Goal: Transaction & Acquisition: Purchase product/service

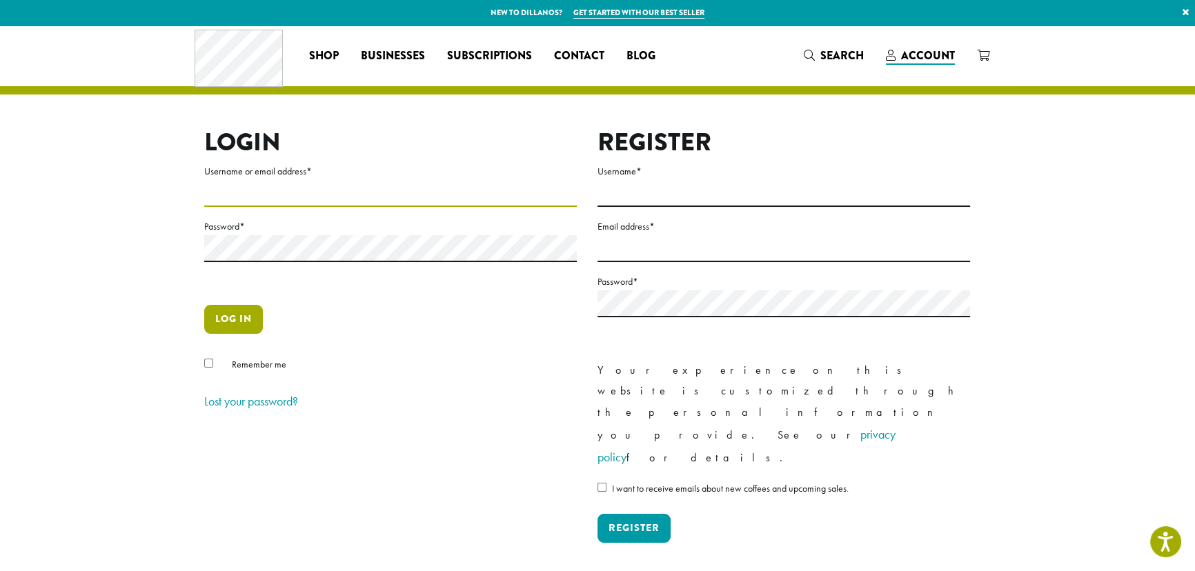
type input "**********"
click at [242, 316] on button "Log in" at bounding box center [233, 319] width 59 height 29
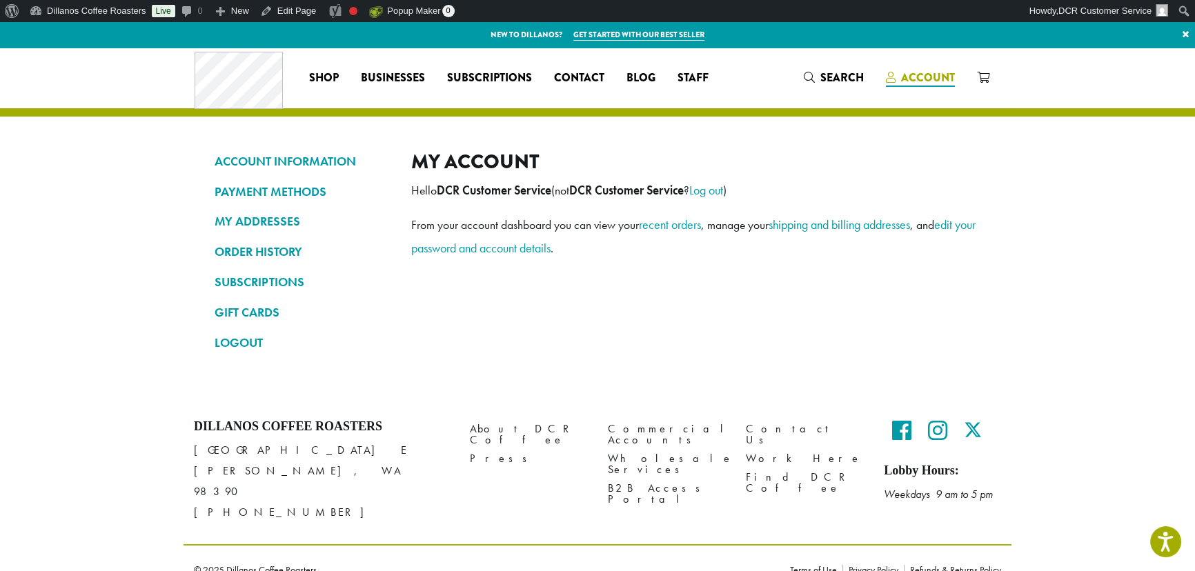
click at [913, 75] on span "Account" at bounding box center [928, 78] width 54 height 16
click at [244, 345] on link "LOGOUT" at bounding box center [303, 342] width 176 height 23
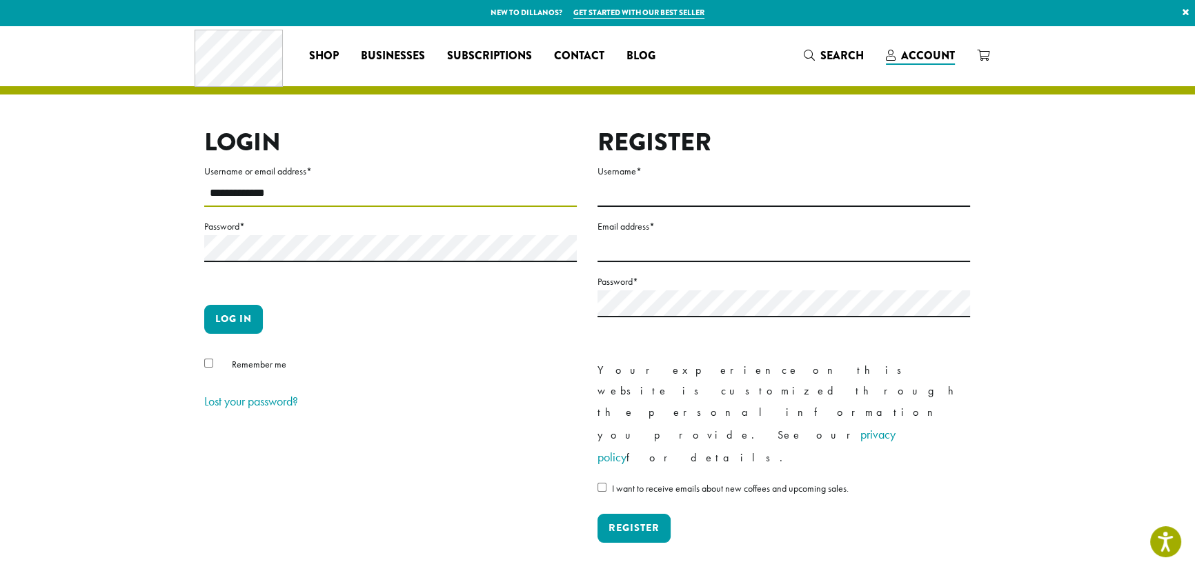
click at [322, 185] on input "**********" at bounding box center [390, 193] width 373 height 27
type input "**********"
click at [248, 320] on button "Log in" at bounding box center [233, 319] width 59 height 29
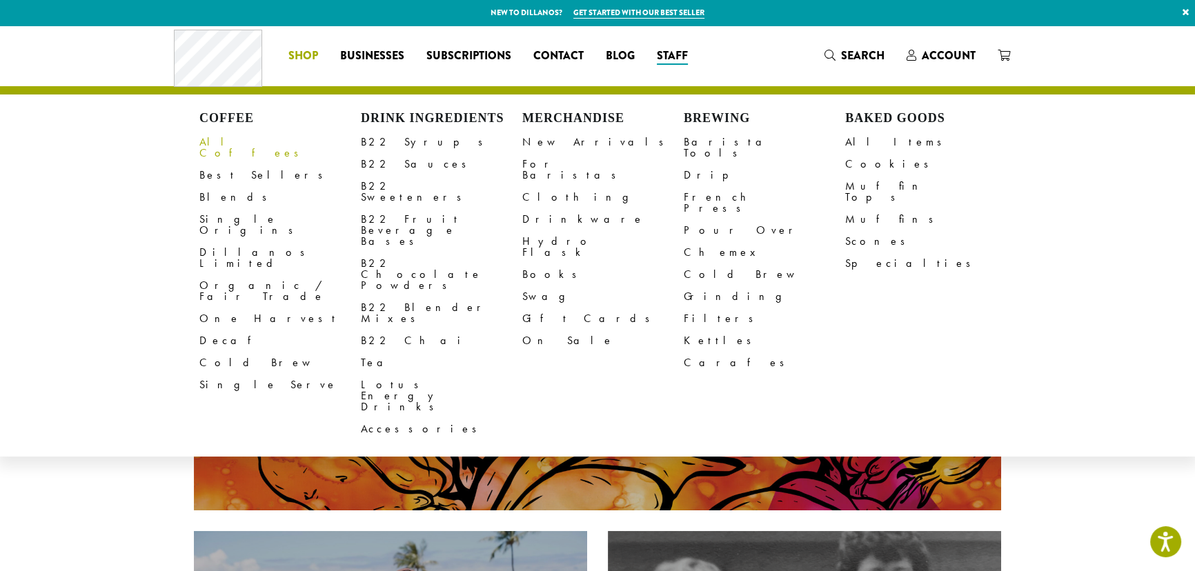
click at [222, 137] on link "All Coffees" at bounding box center [279, 147] width 161 height 33
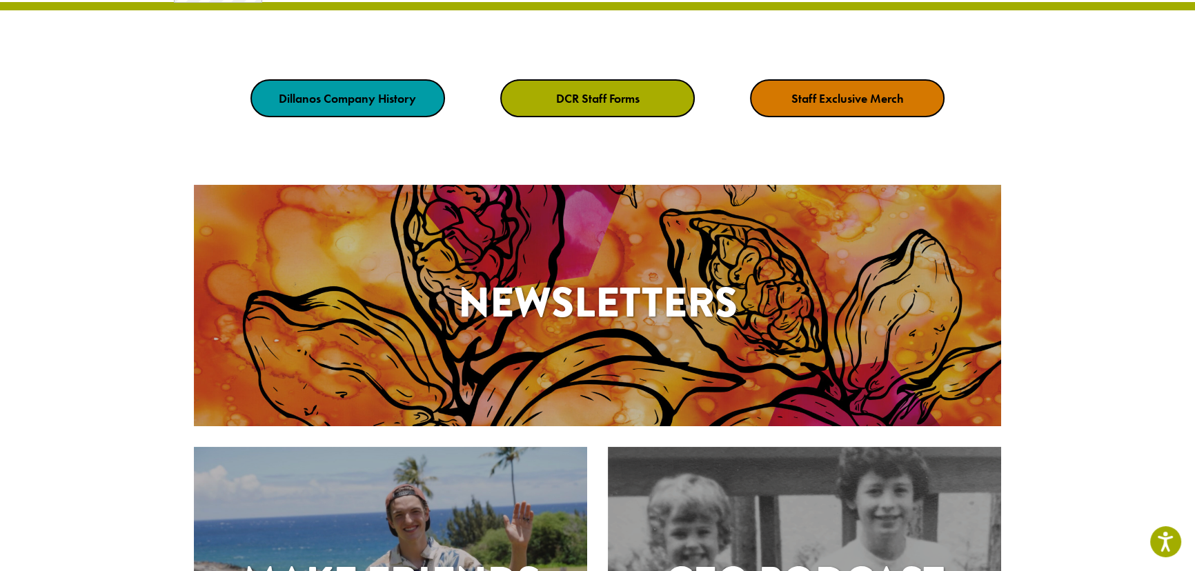
scroll to position [83, 0]
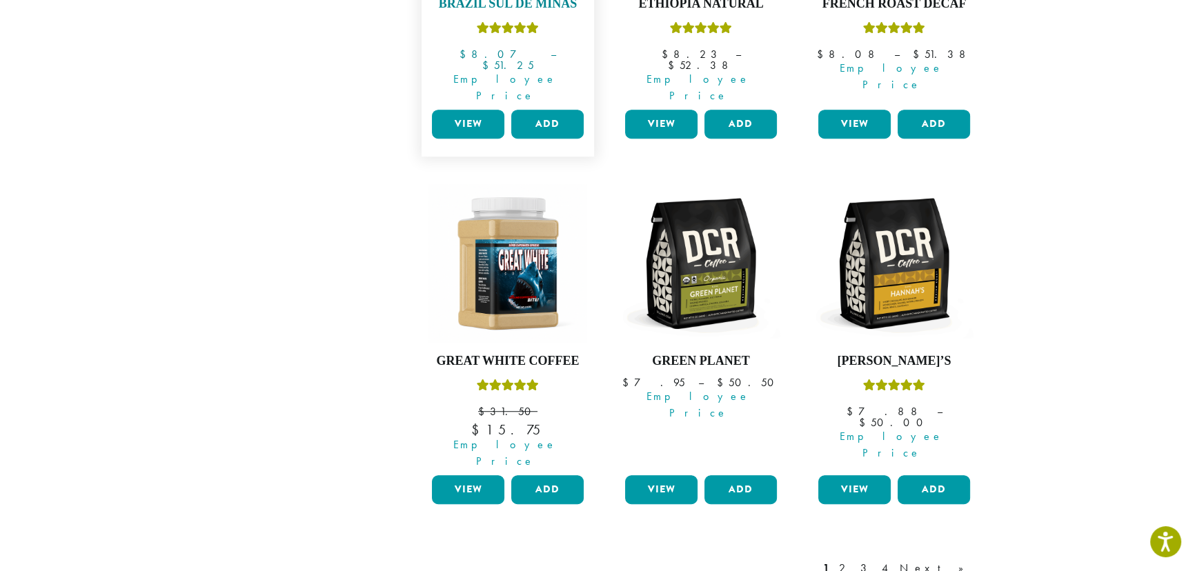
scroll to position [1128, 0]
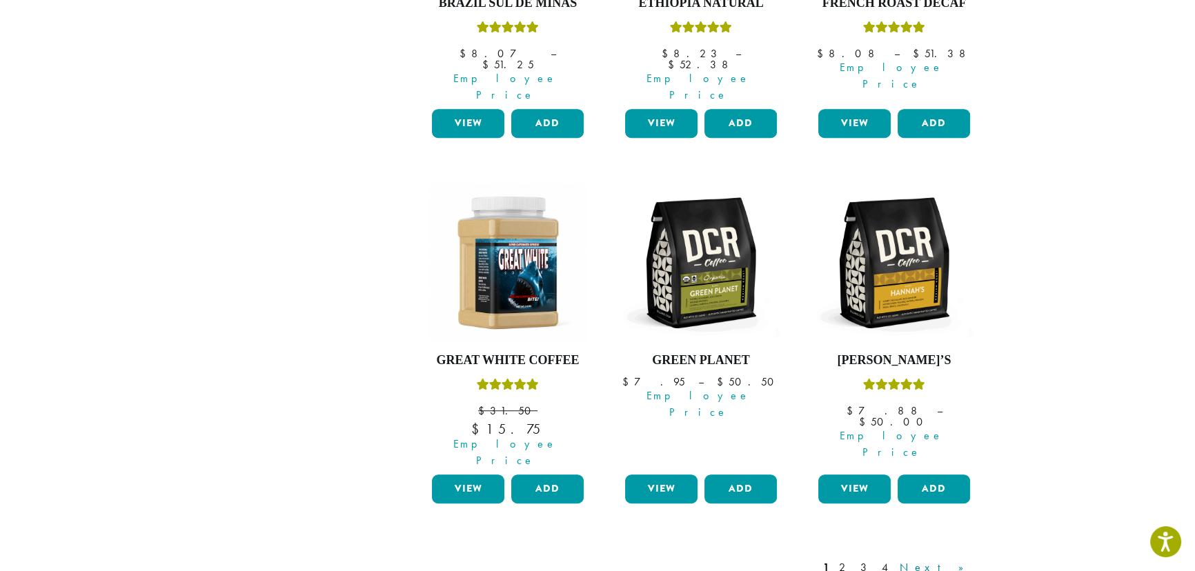
click at [966, 560] on link "Next »" at bounding box center [936, 568] width 79 height 17
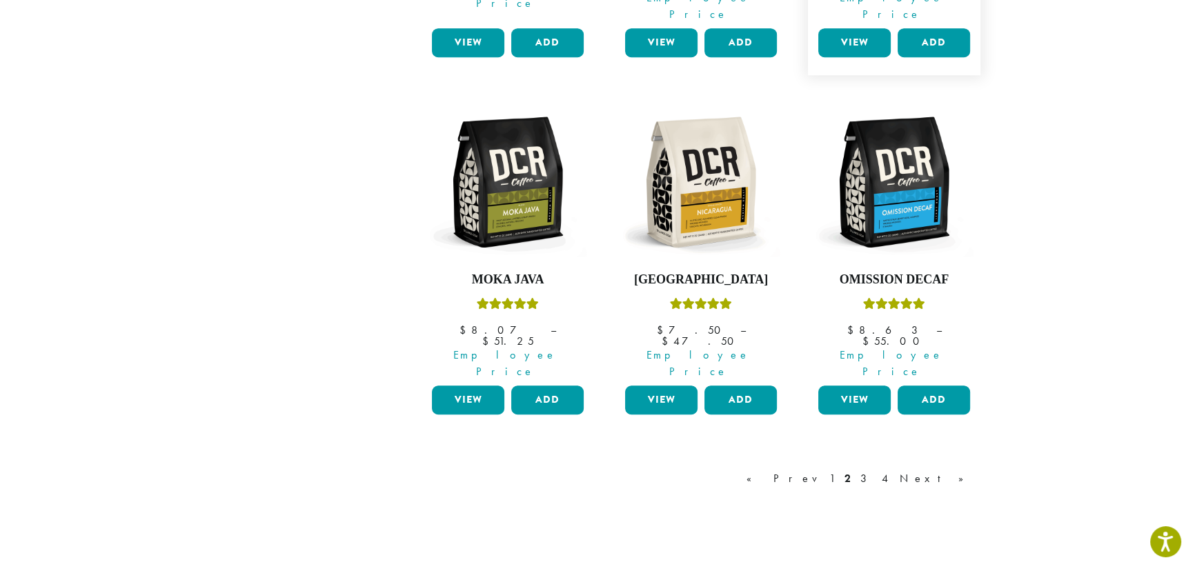
scroll to position [1212, 0]
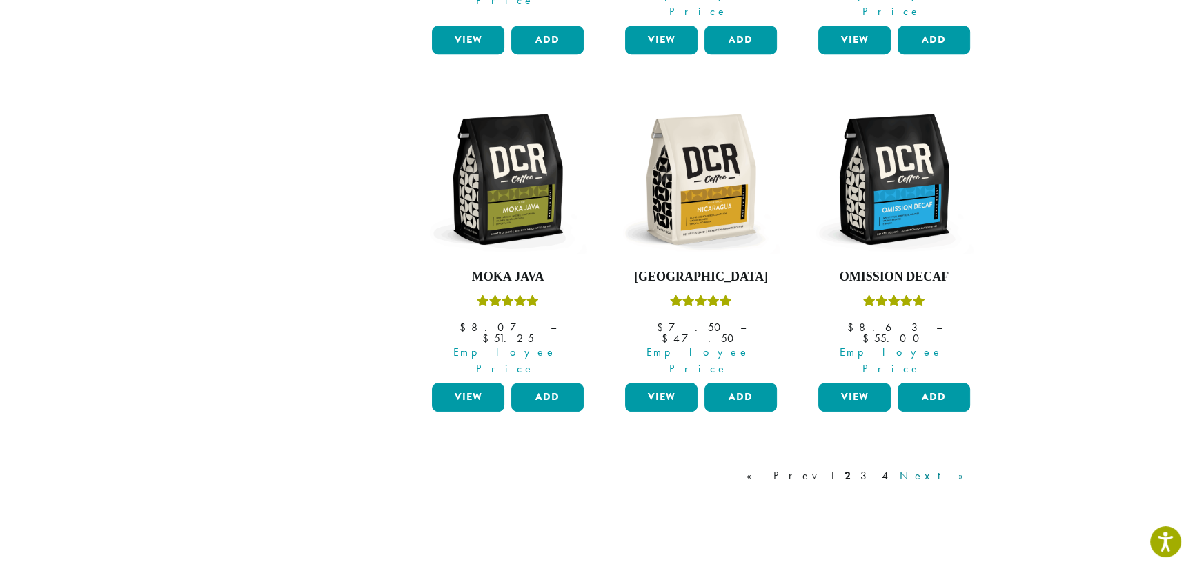
click at [960, 468] on link "Next »" at bounding box center [936, 476] width 79 height 17
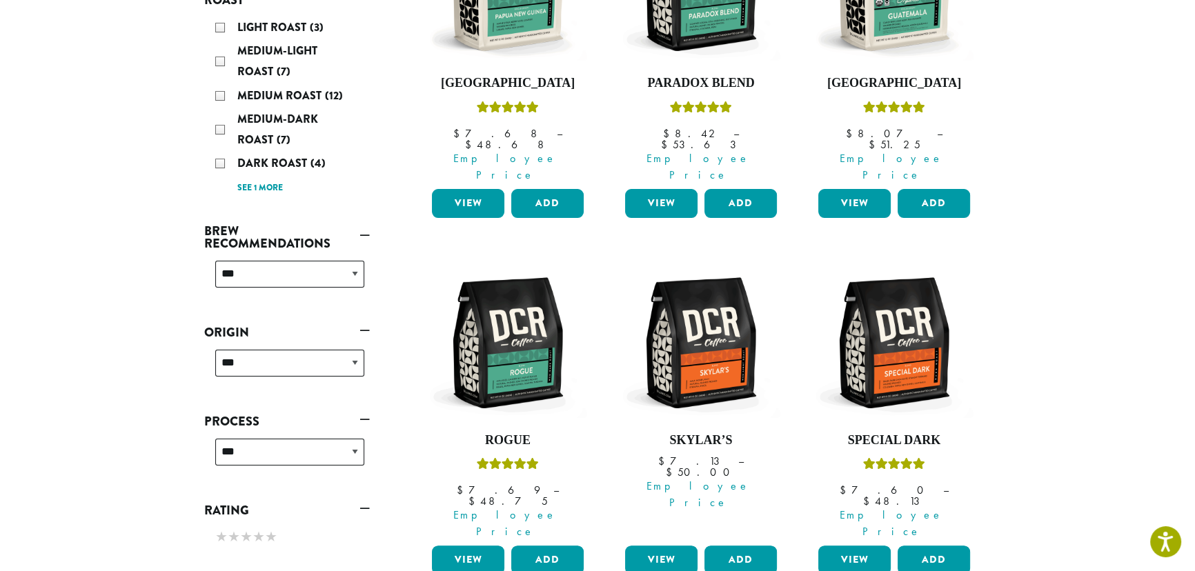
scroll to position [84, 0]
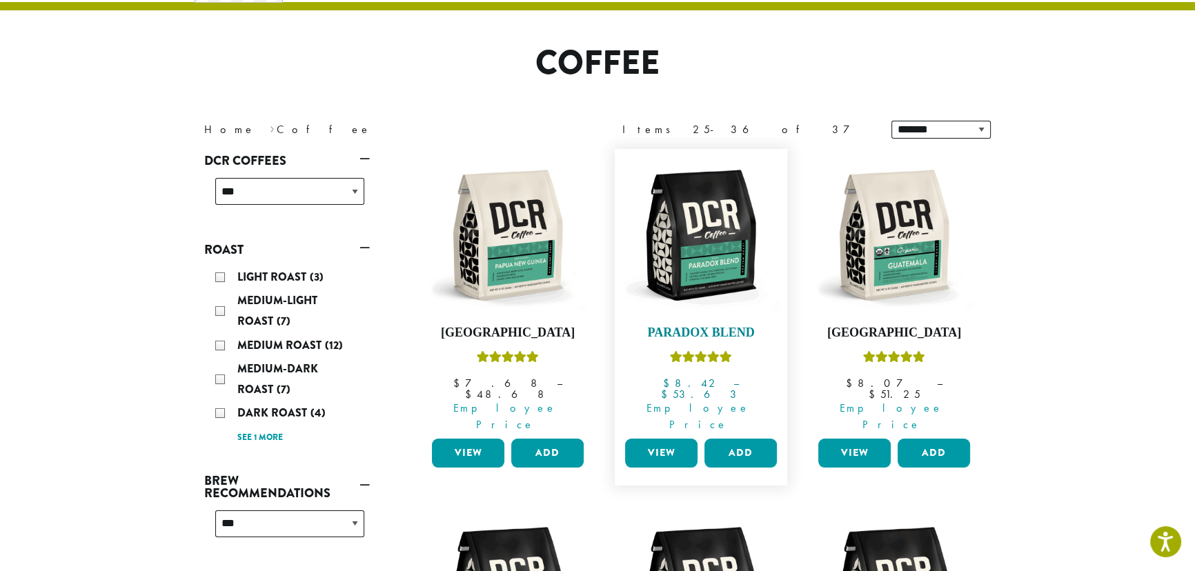
click at [734, 344] on link "Paradox Blend $ 8.42 – $ 53.63 Price range: $8.42 through $53.63 Employee Price" at bounding box center [701, 294] width 159 height 277
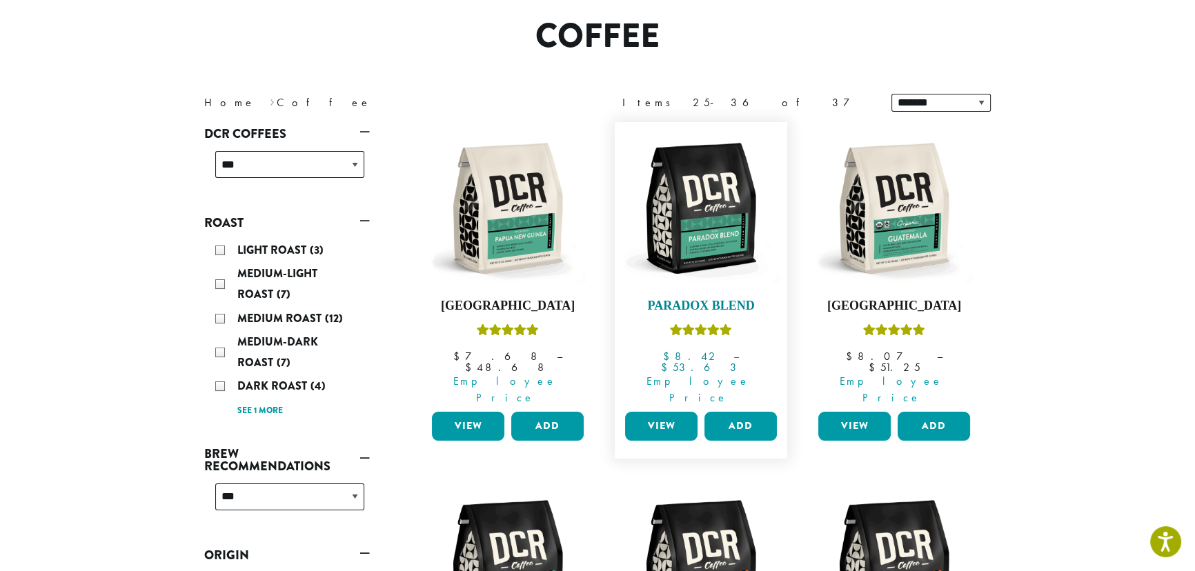
scroll to position [126, 0]
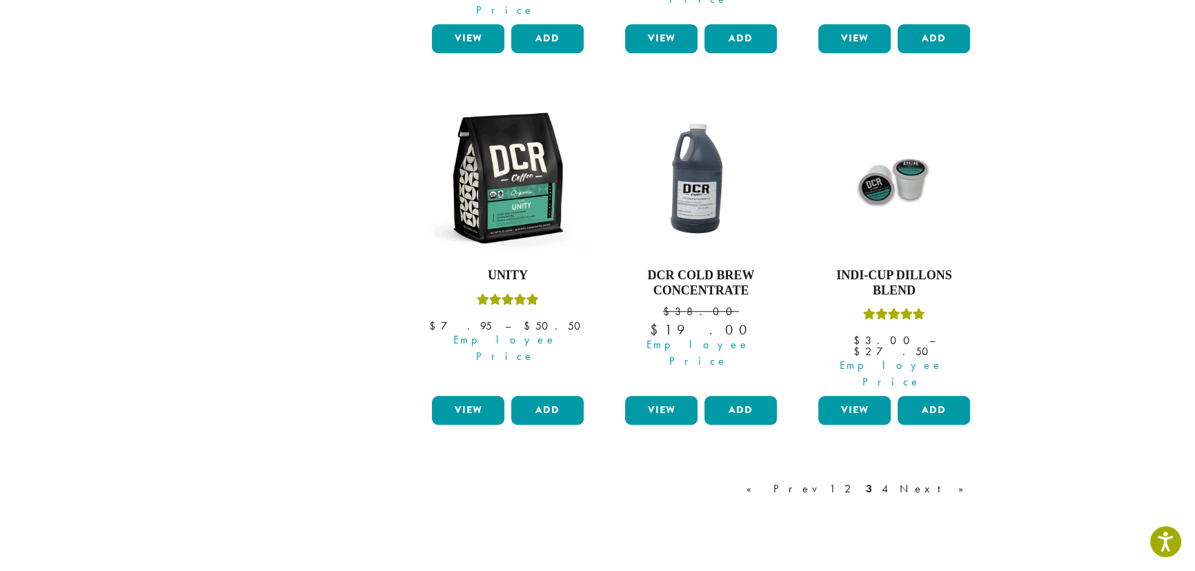
scroll to position [1214, 0]
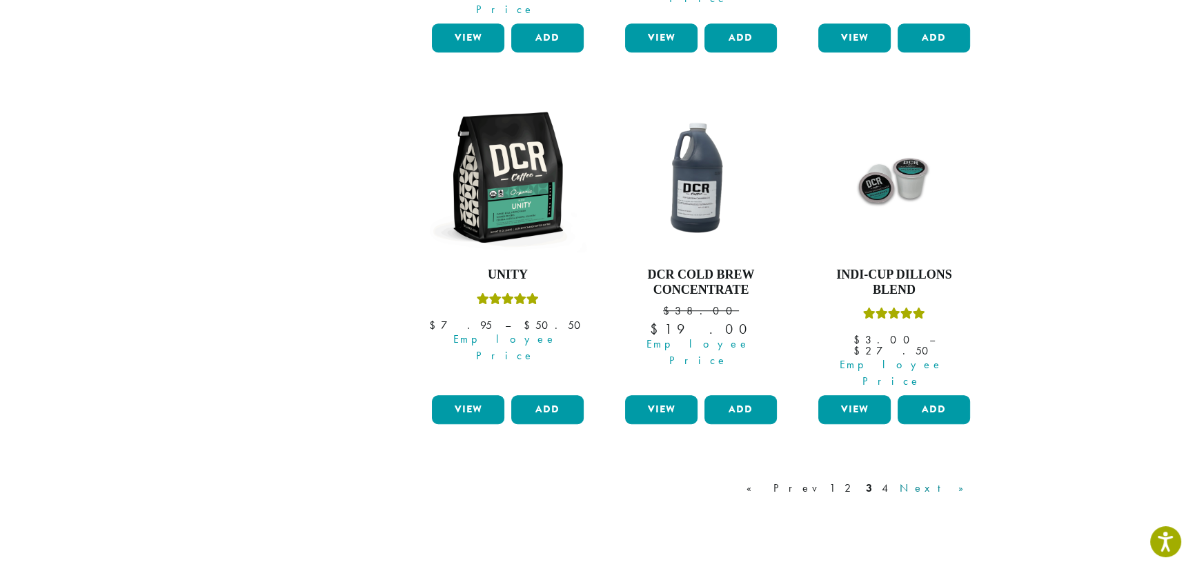
click at [943, 480] on link "Next »" at bounding box center [936, 488] width 79 height 17
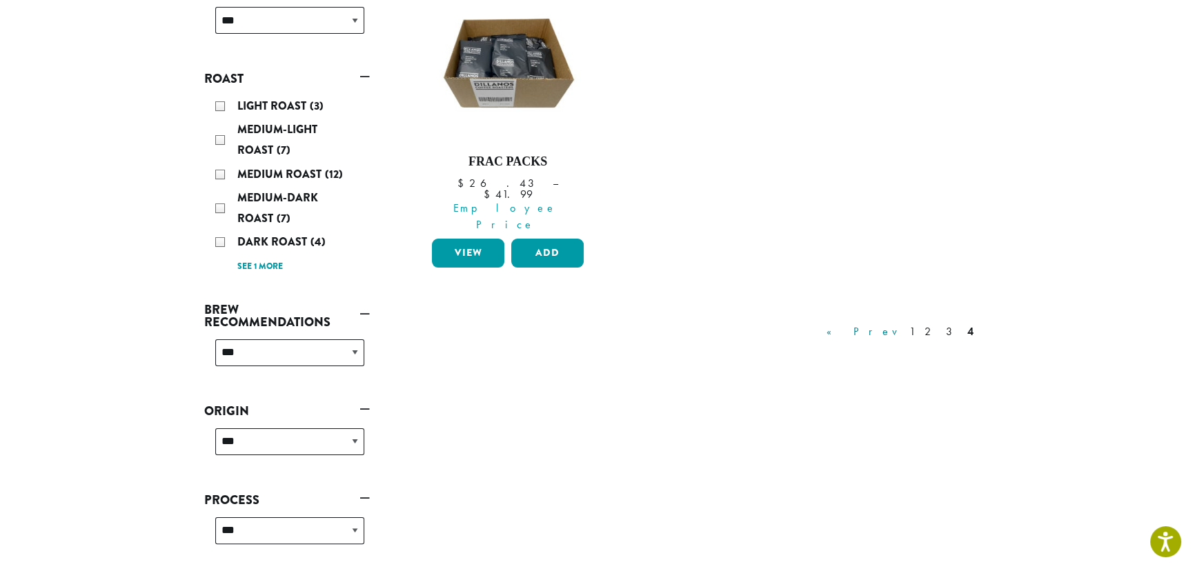
scroll to position [293, 0]
click at [892, 323] on link "« Prev" at bounding box center [863, 331] width 79 height 17
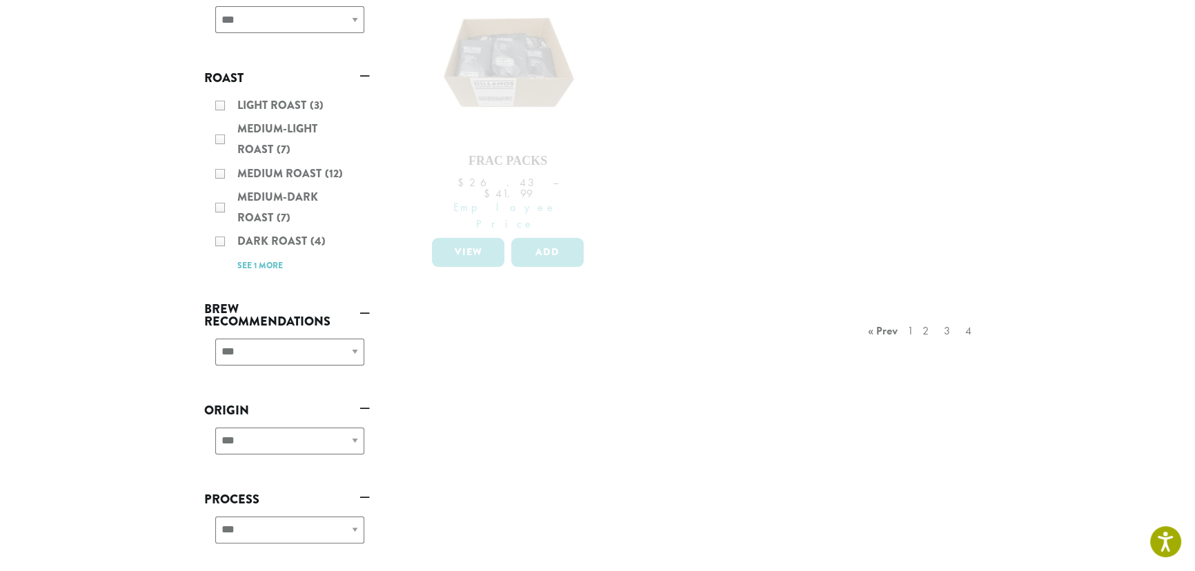
click at [299, 135] on div "Light Roast (3) Medium-Light Roast (7) Medium Roast (12) Medium-Dark Roast (7) …" at bounding box center [287, 185] width 166 height 191
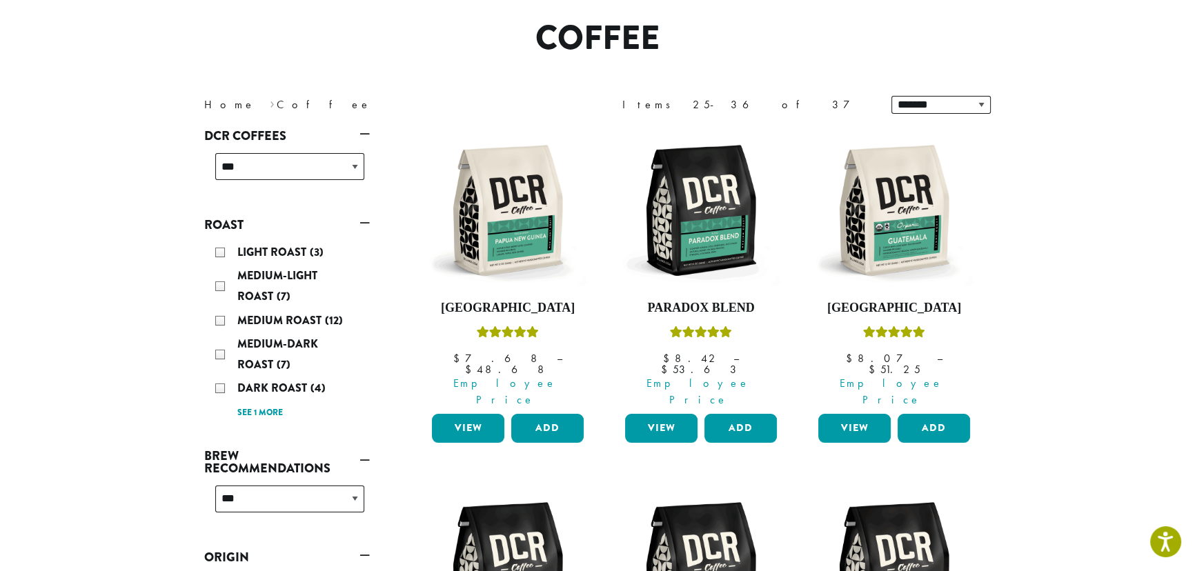
scroll to position [84, 0]
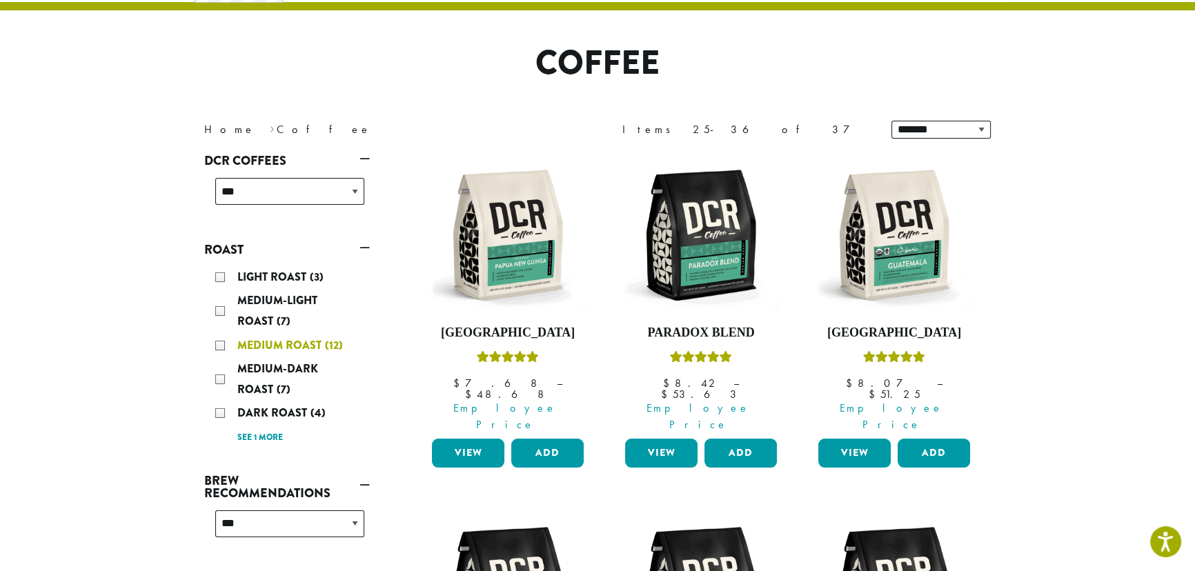
click at [278, 340] on span "Medium Roast" at bounding box center [281, 345] width 88 height 16
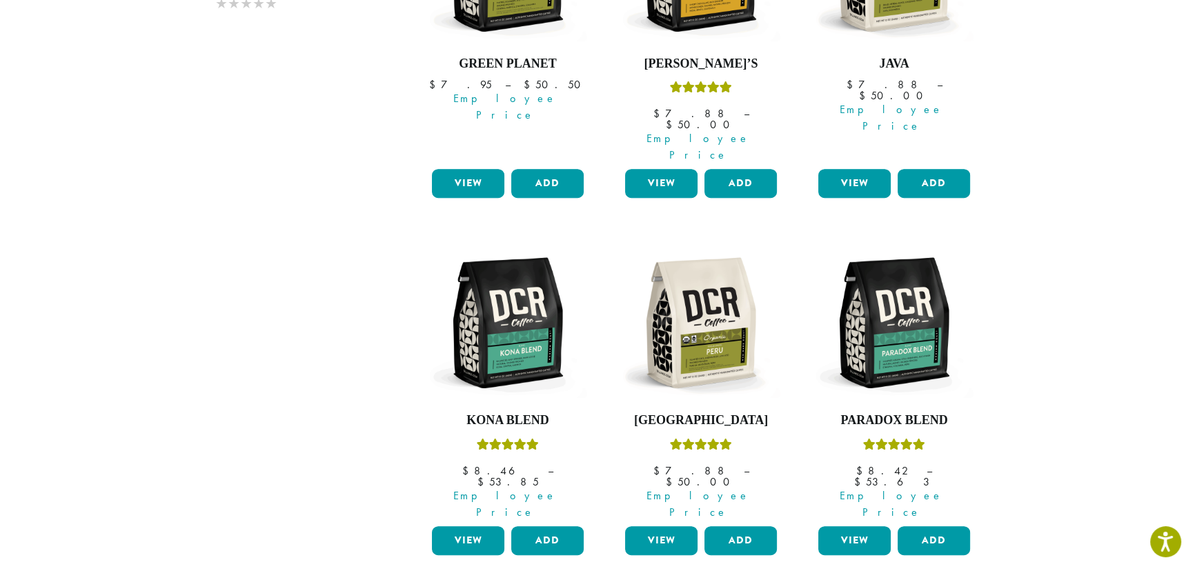
scroll to position [711, 0]
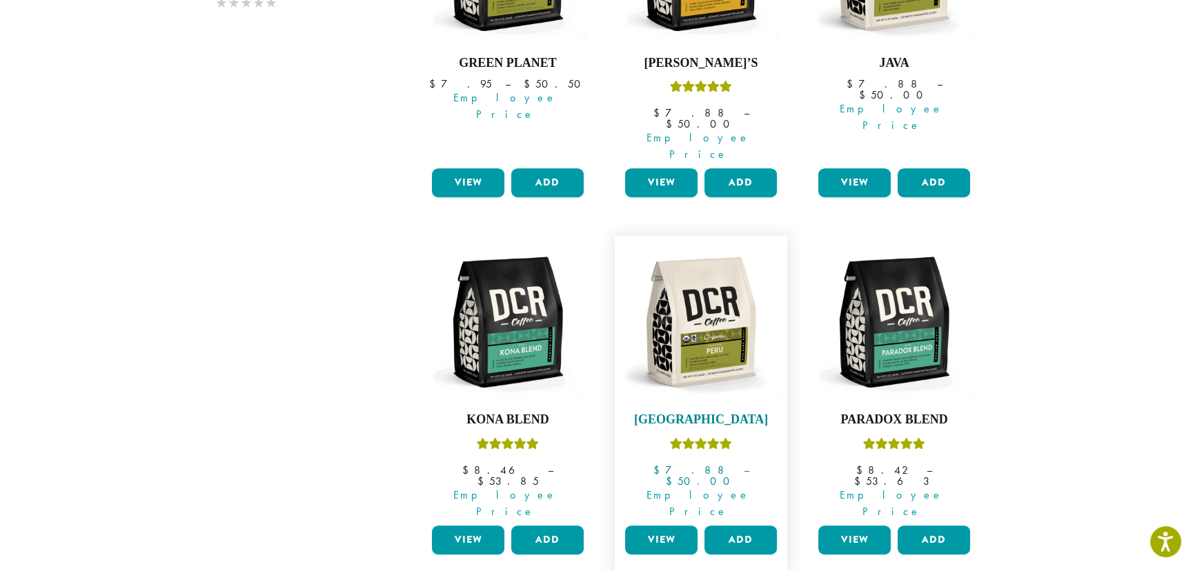
click at [713, 262] on img at bounding box center [701, 322] width 159 height 159
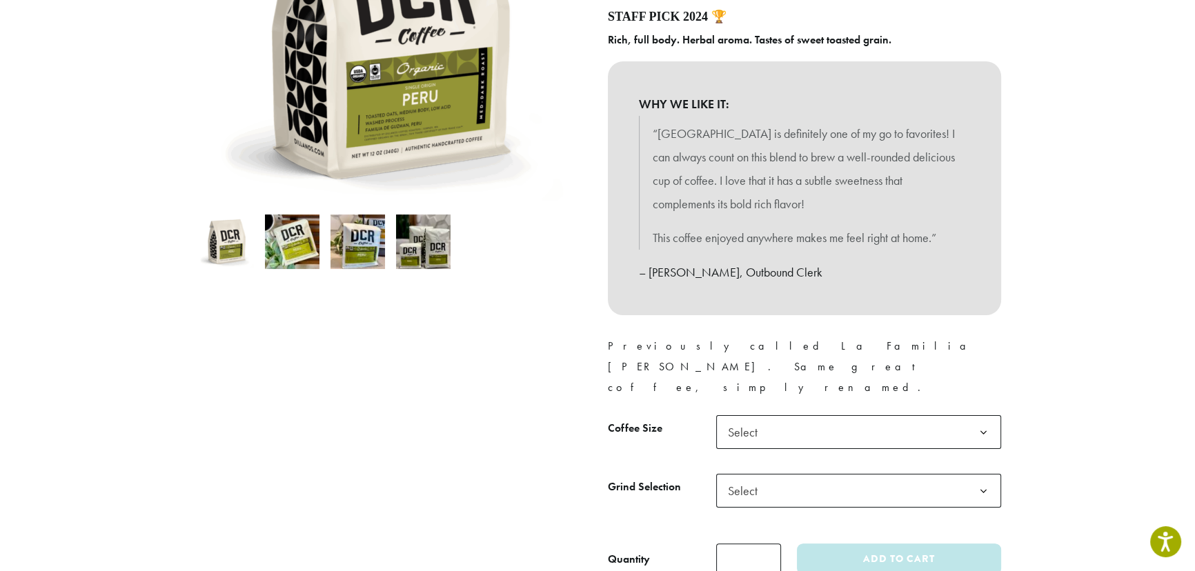
scroll to position [292, 0]
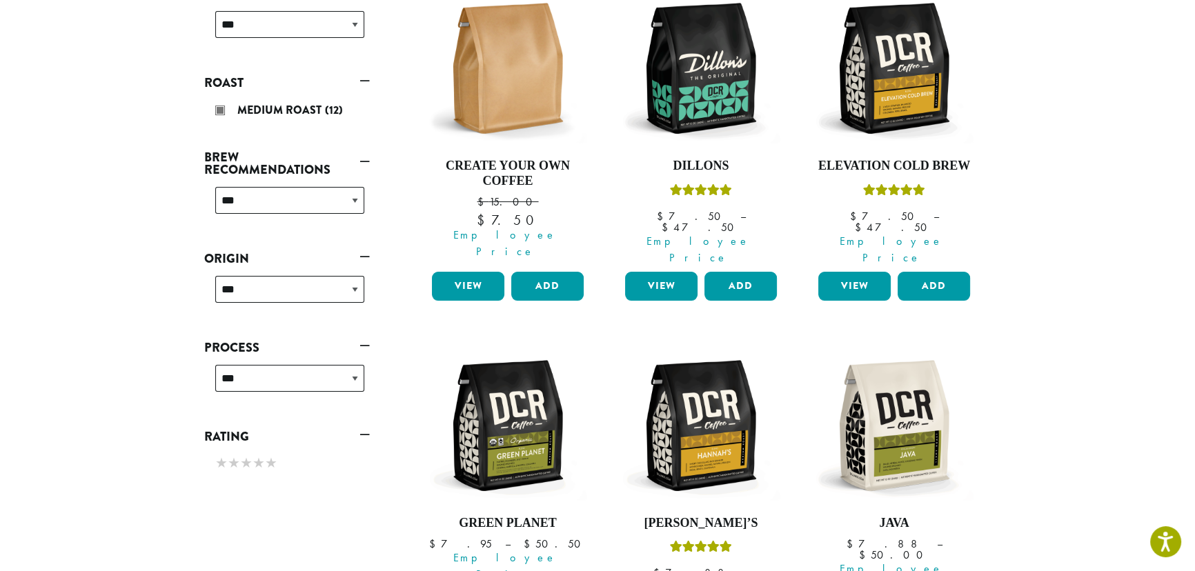
scroll to position [250, 0]
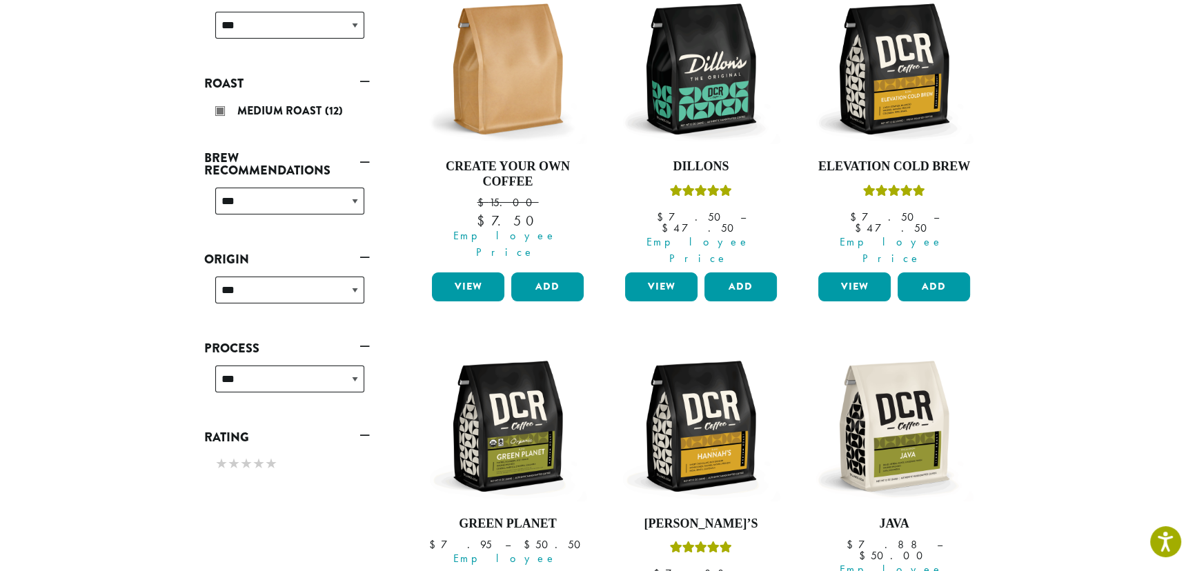
click at [359, 82] on link "Roast" at bounding box center [287, 83] width 166 height 23
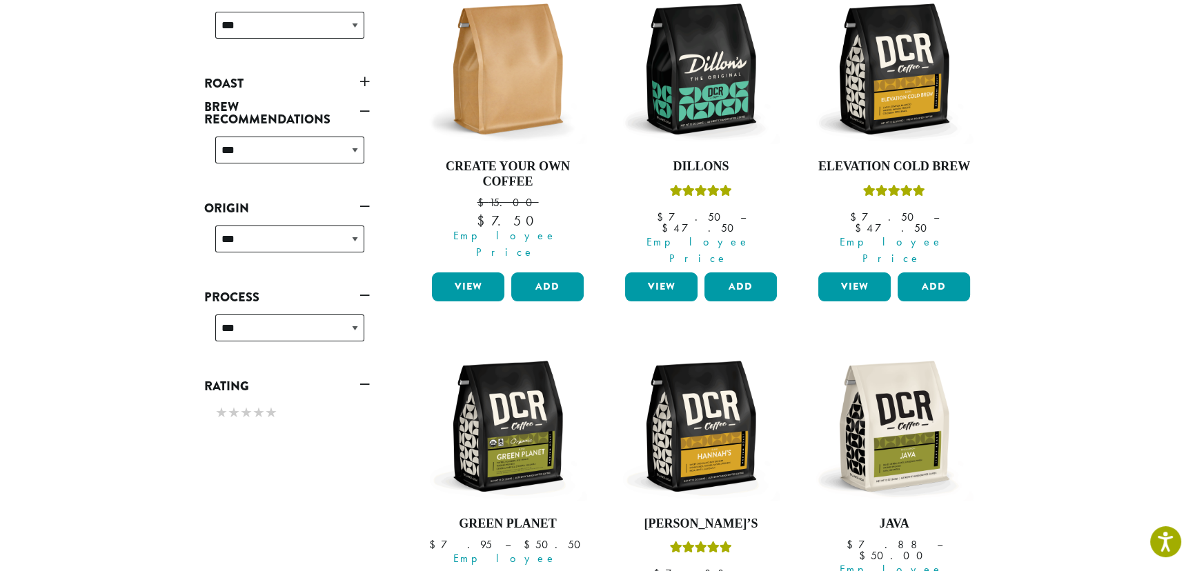
click at [247, 85] on link "Roast" at bounding box center [287, 83] width 166 height 23
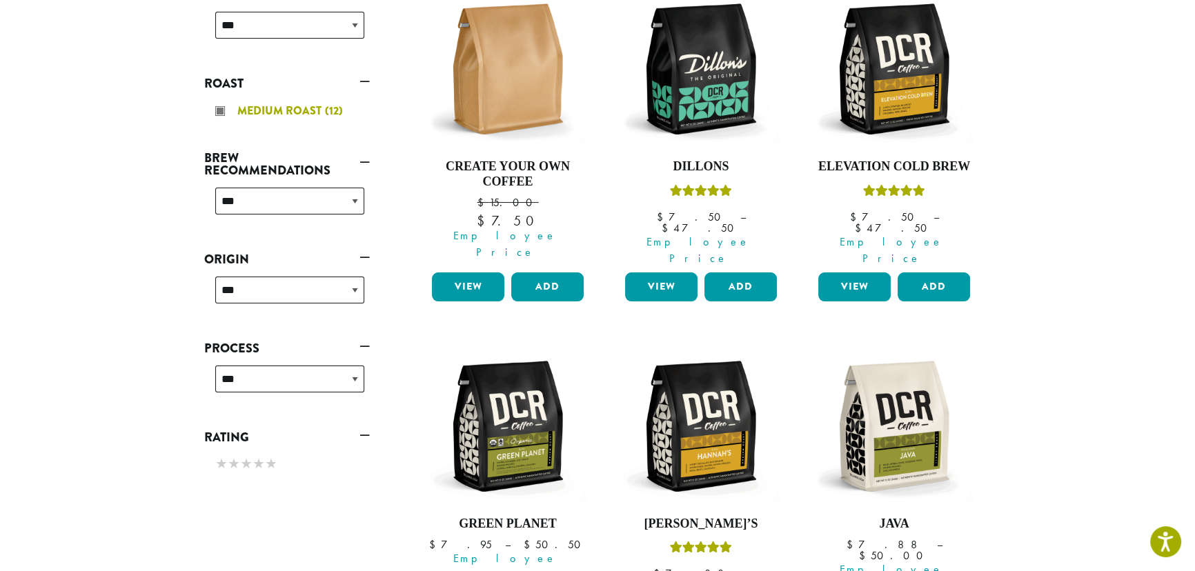
click at [226, 110] on div "Medium Roast (12)" at bounding box center [289, 111] width 149 height 21
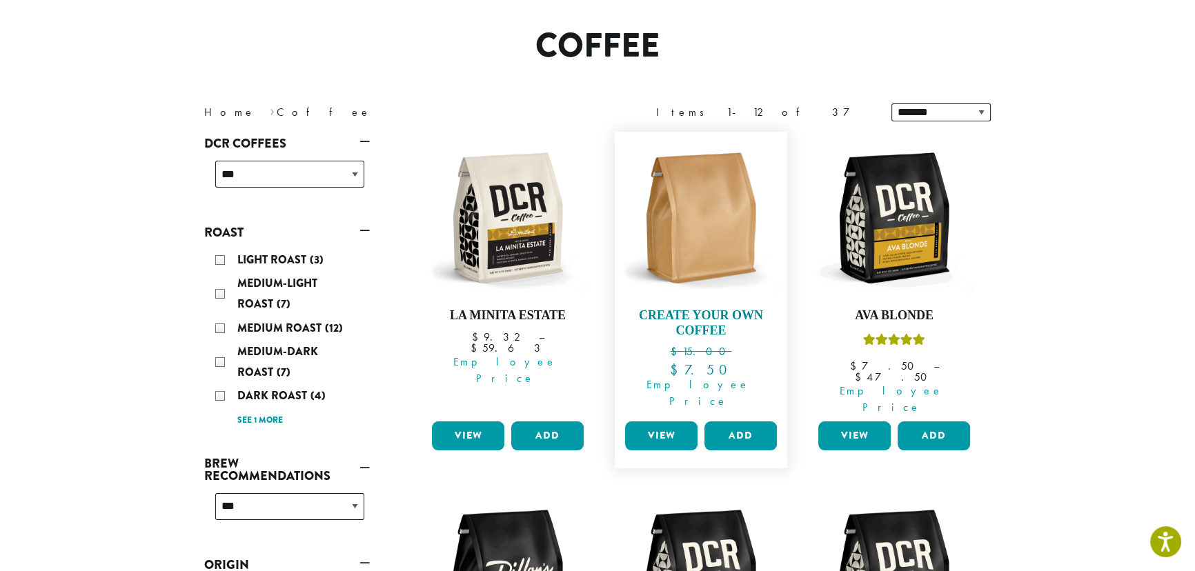
scroll to position [84, 0]
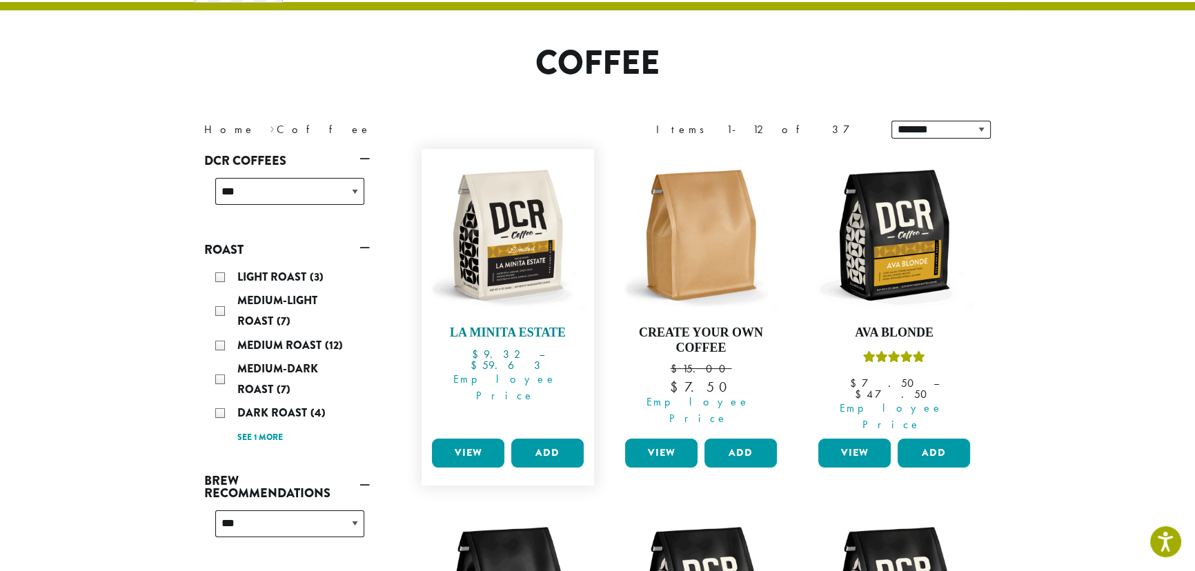
click at [512, 266] on img at bounding box center [508, 235] width 159 height 159
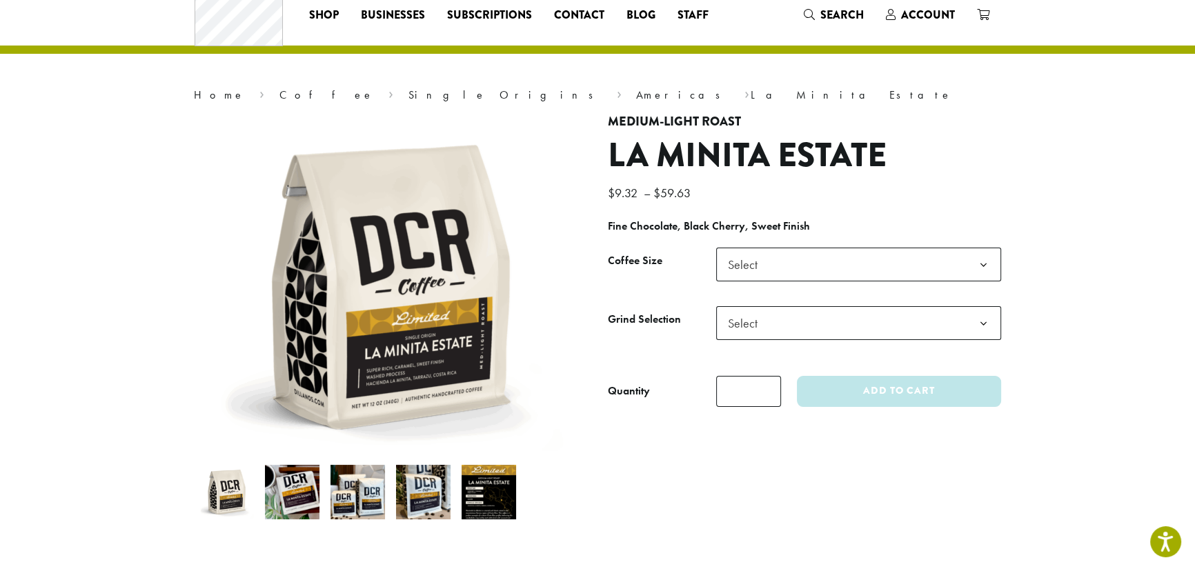
scroll to position [41, 0]
click at [294, 509] on img at bounding box center [292, 491] width 55 height 55
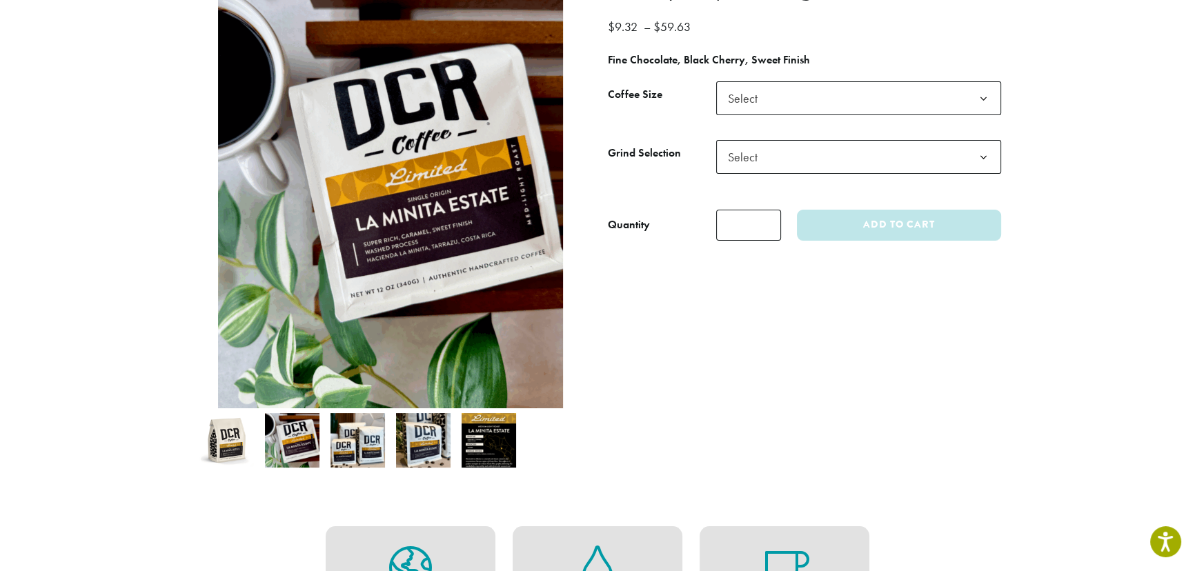
scroll to position [208, 0]
click at [375, 432] on img at bounding box center [358, 440] width 55 height 55
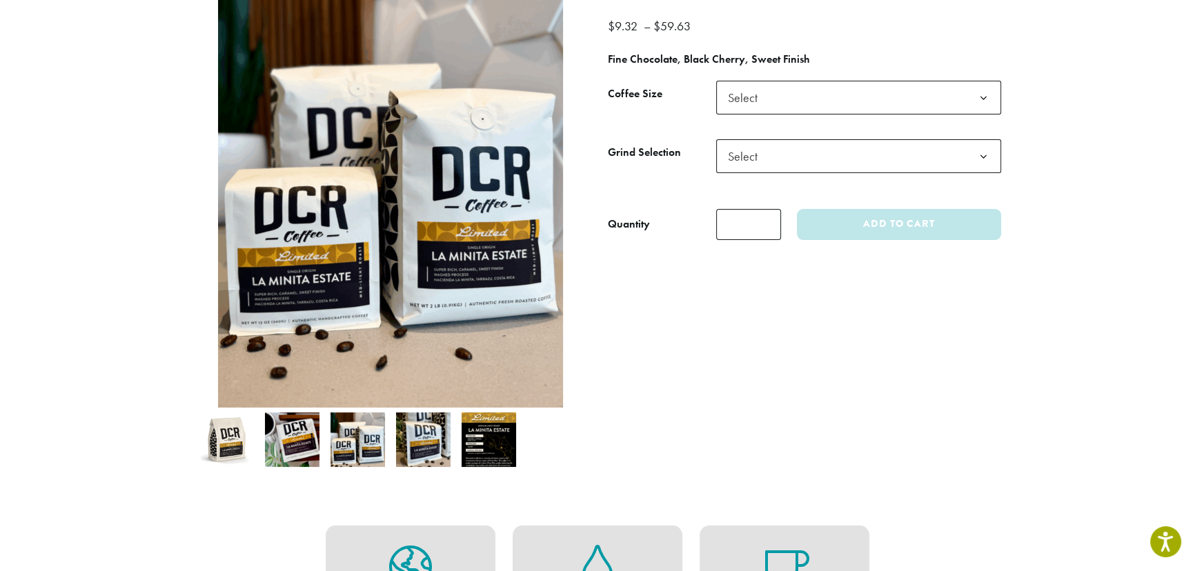
click at [417, 437] on img at bounding box center [423, 440] width 55 height 55
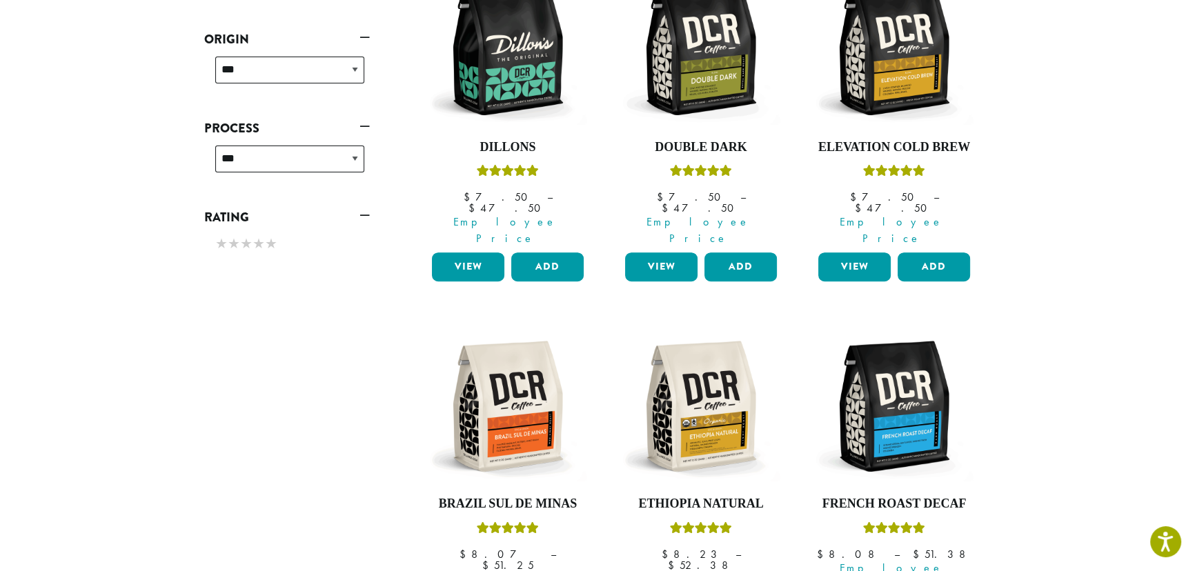
scroll to position [628, 0]
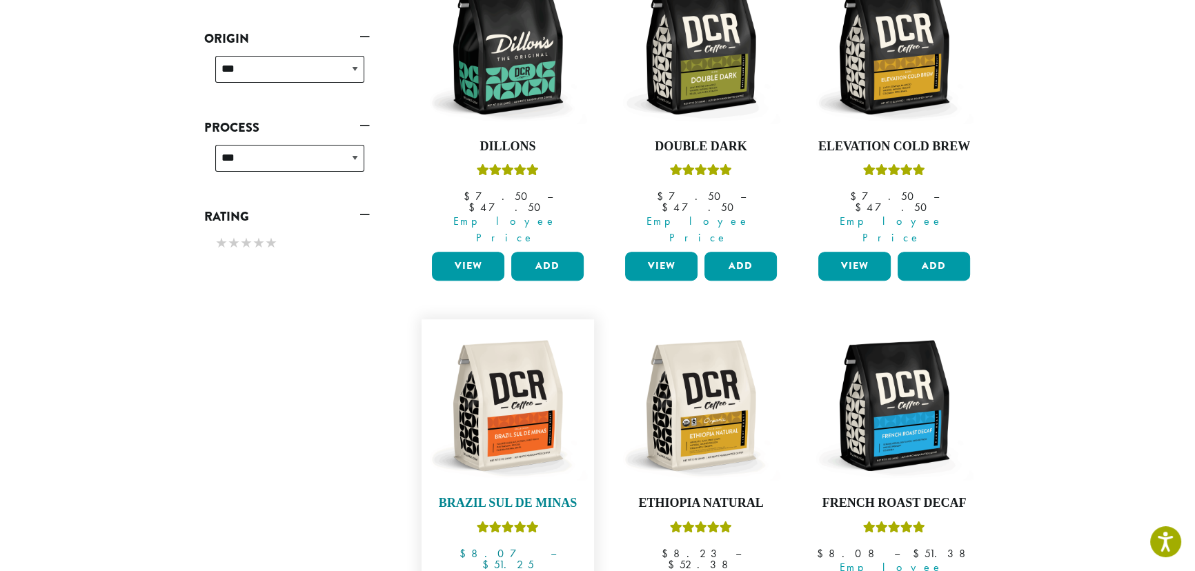
click at [517, 373] on img at bounding box center [508, 405] width 159 height 159
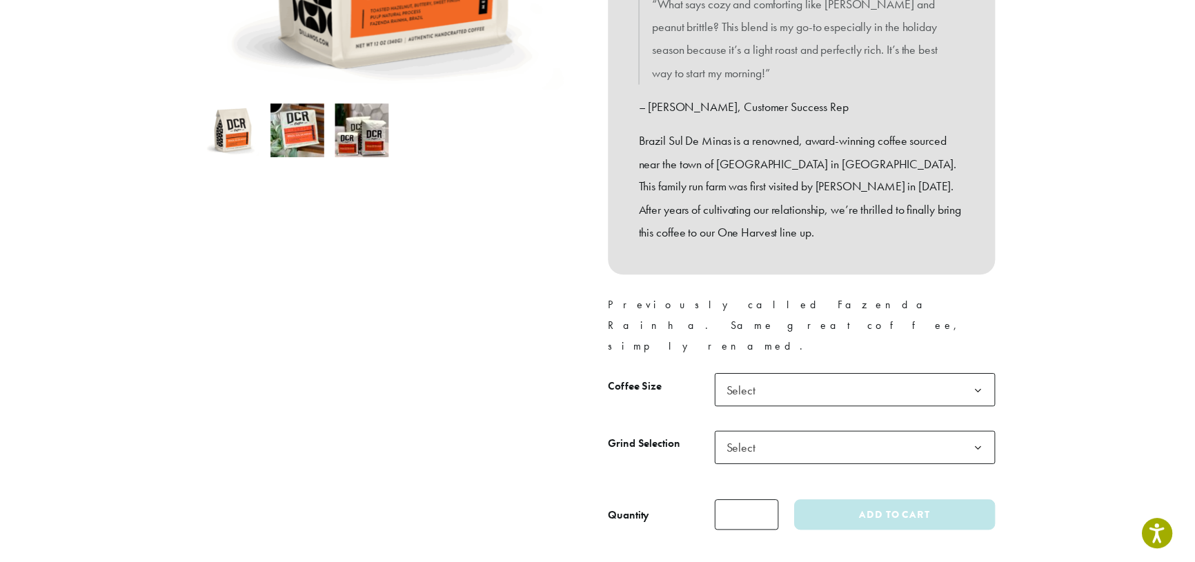
scroll to position [418, 0]
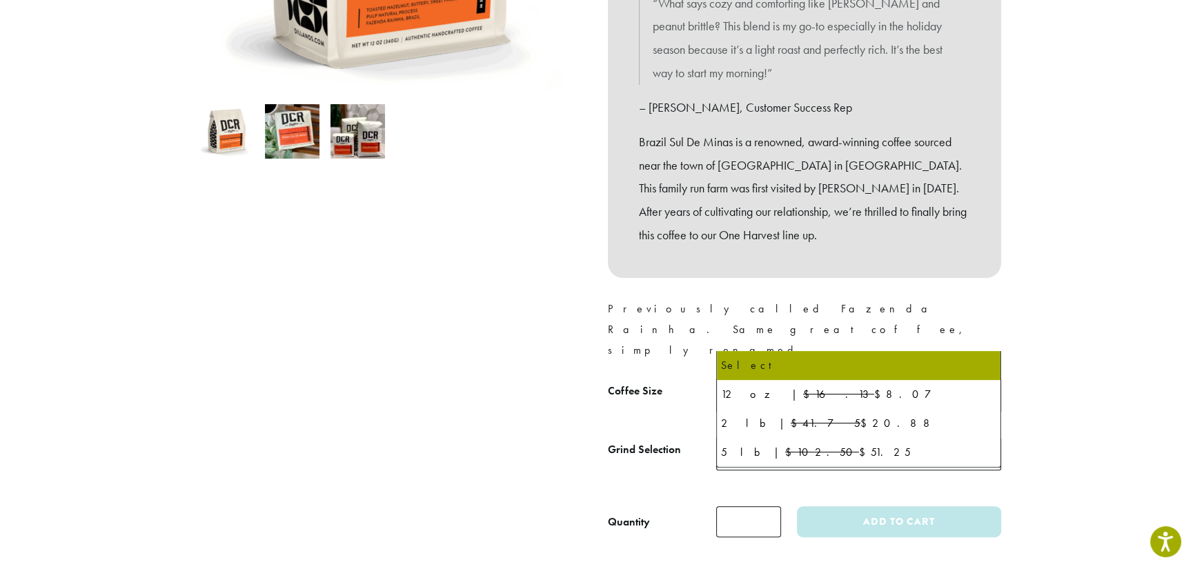
click at [838, 378] on span "Select" at bounding box center [858, 395] width 285 height 34
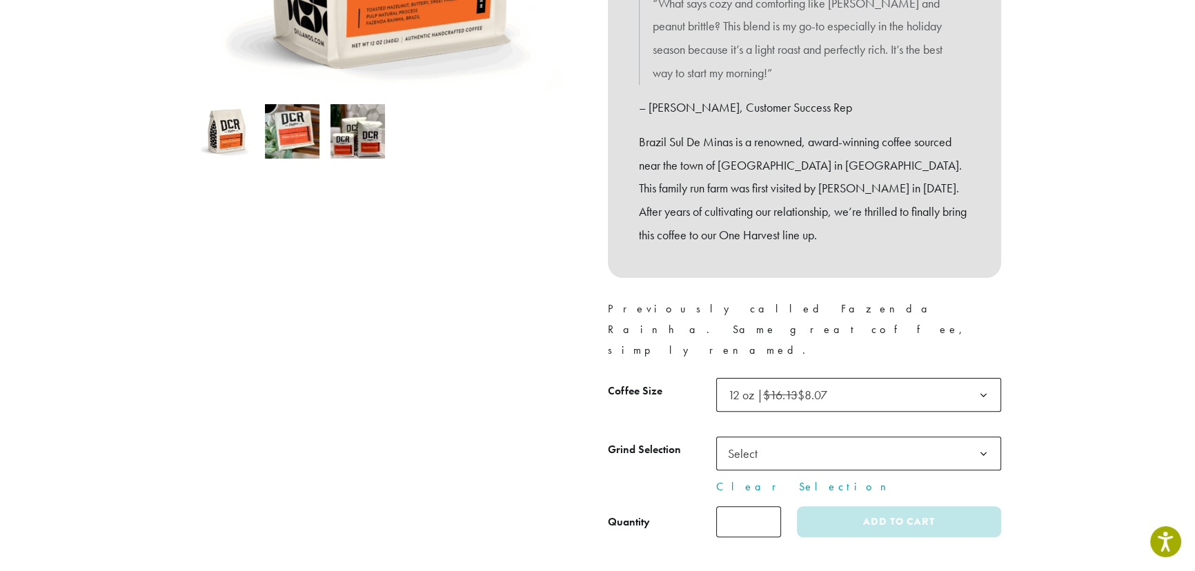
click at [821, 437] on span "Select" at bounding box center [858, 454] width 285 height 34
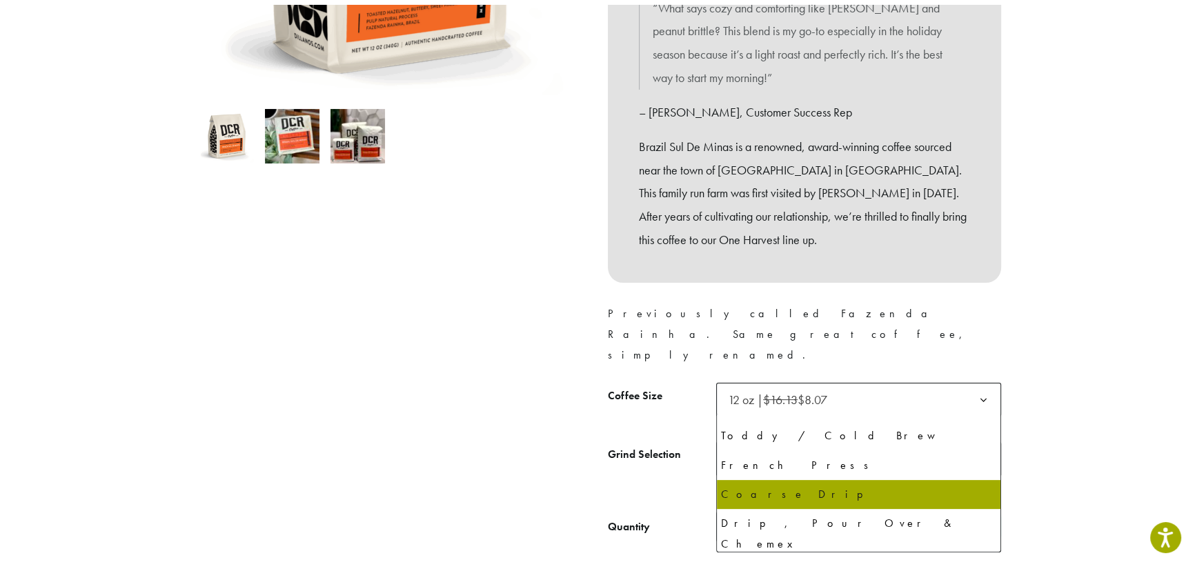
scroll to position [94, 0]
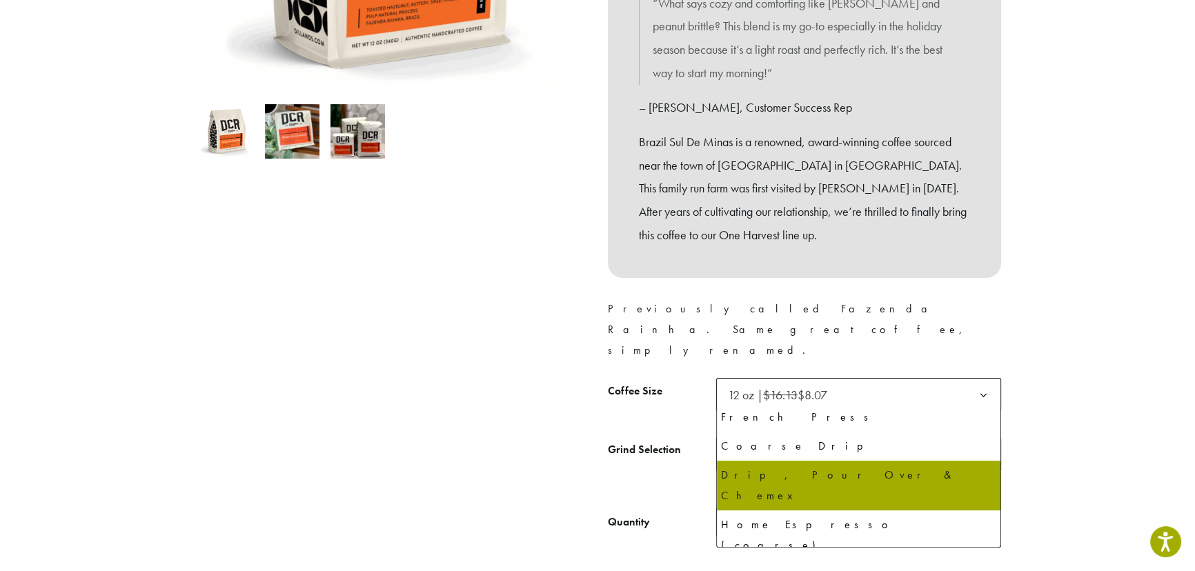
select select "*********"
select select "**********"
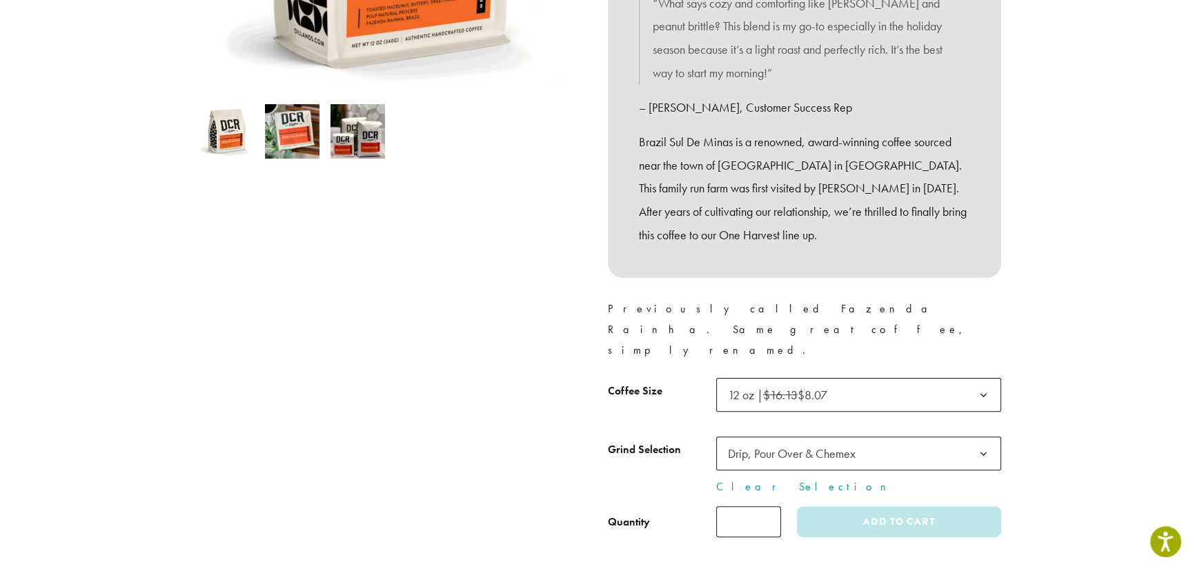
scroll to position [420, 0]
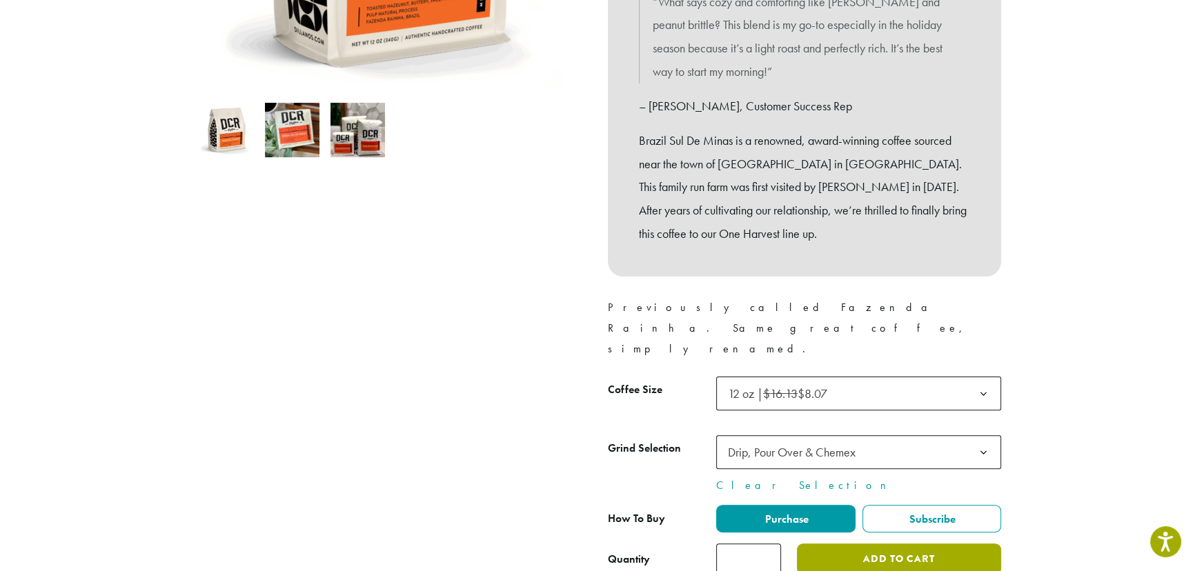
click at [883, 544] on button "Add to cart" at bounding box center [899, 559] width 204 height 31
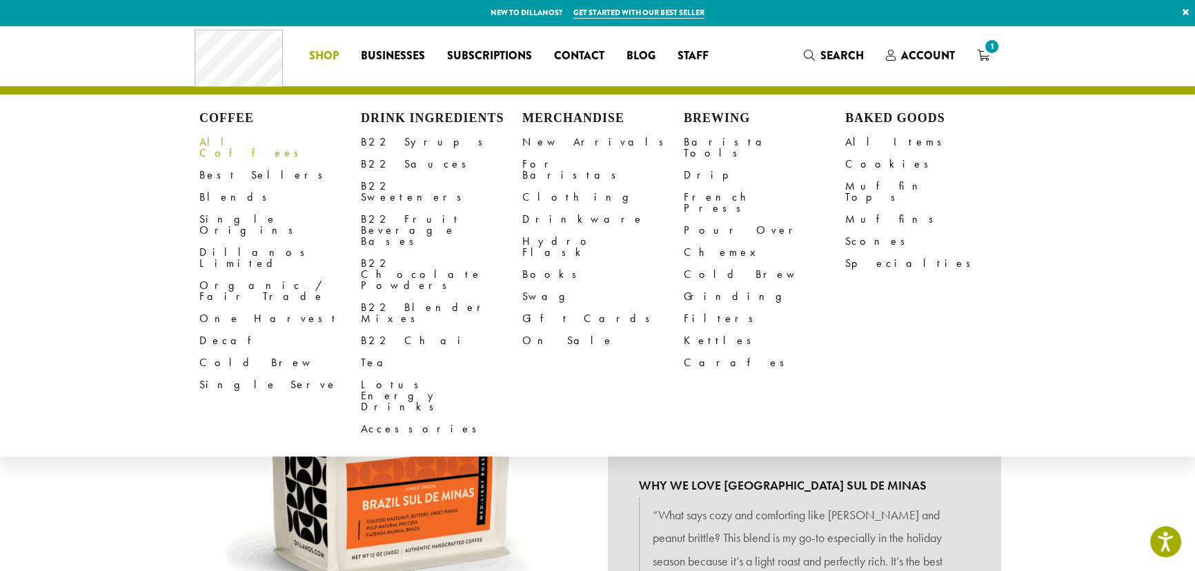
click at [240, 137] on link "All Coffees" at bounding box center [279, 147] width 161 height 33
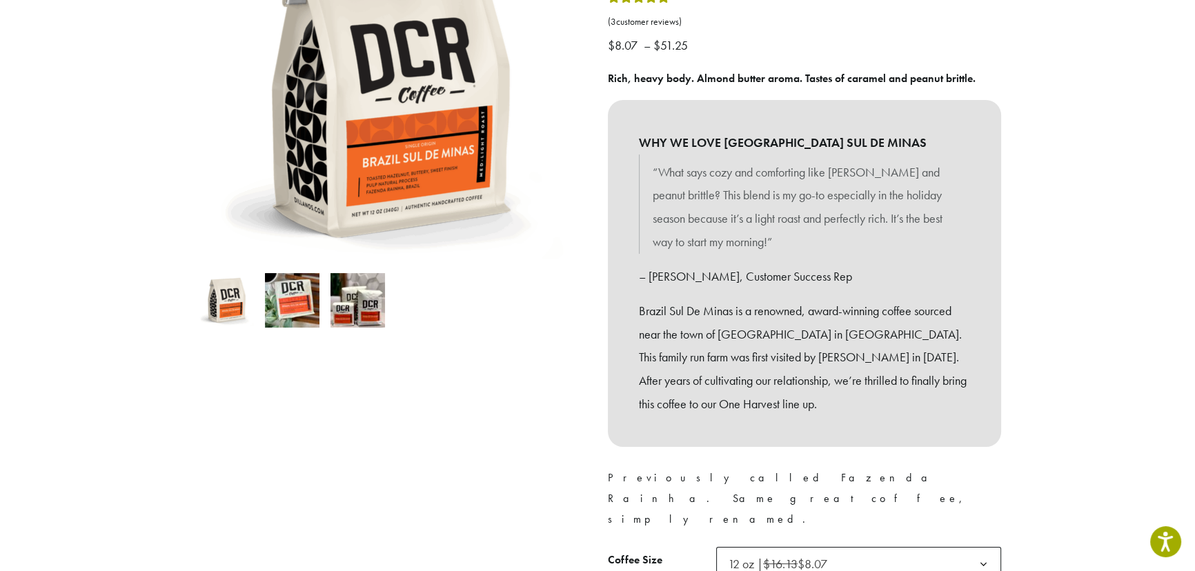
scroll to position [250, 0]
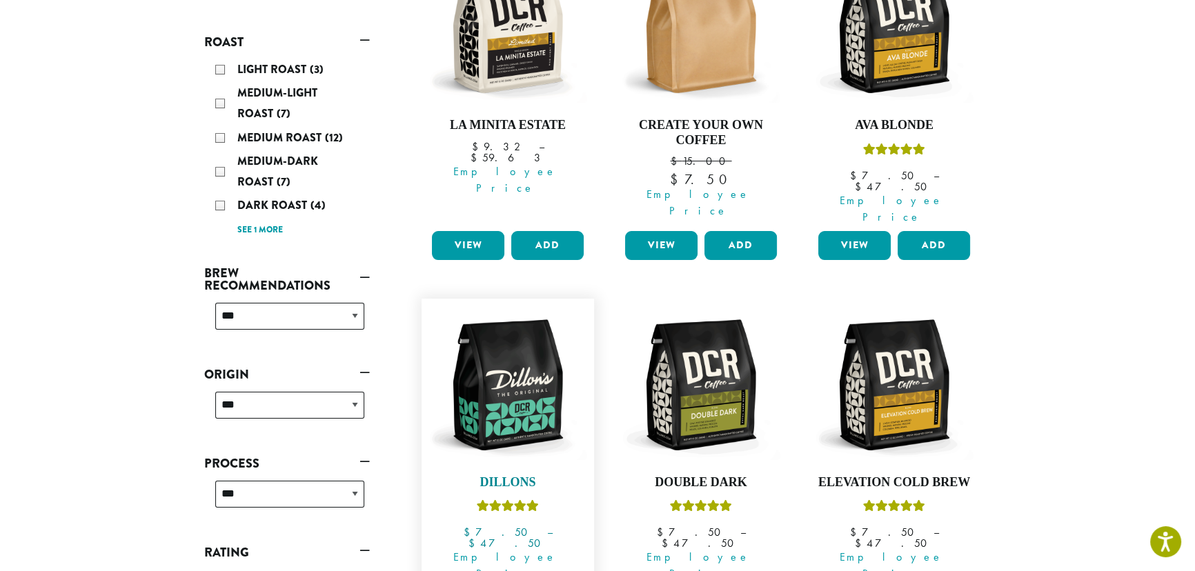
scroll to position [293, 0]
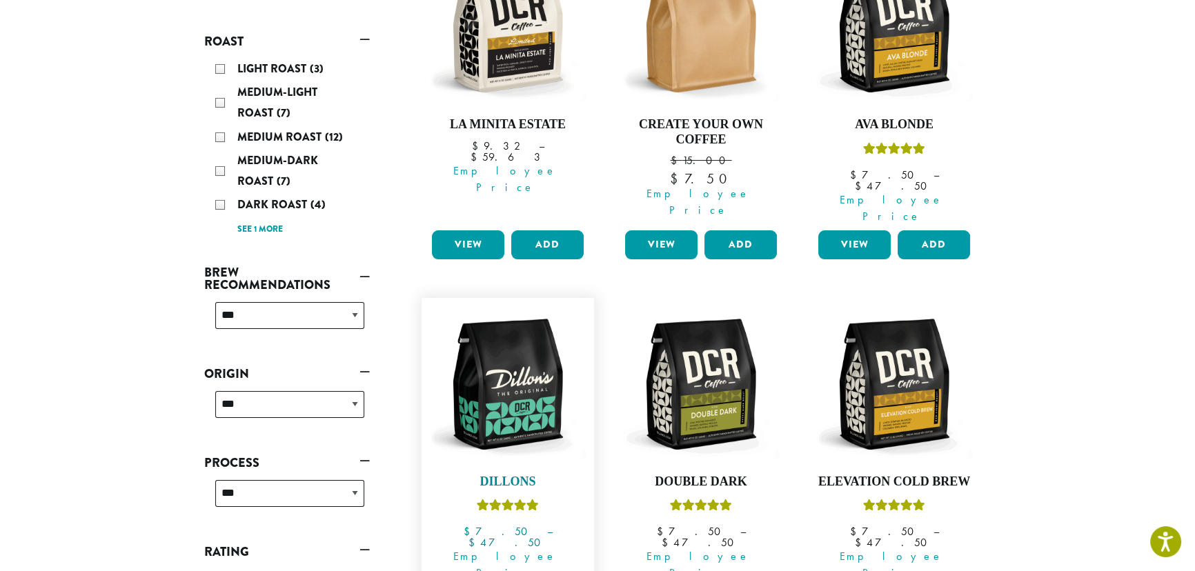
click at [519, 378] on img at bounding box center [508, 384] width 159 height 159
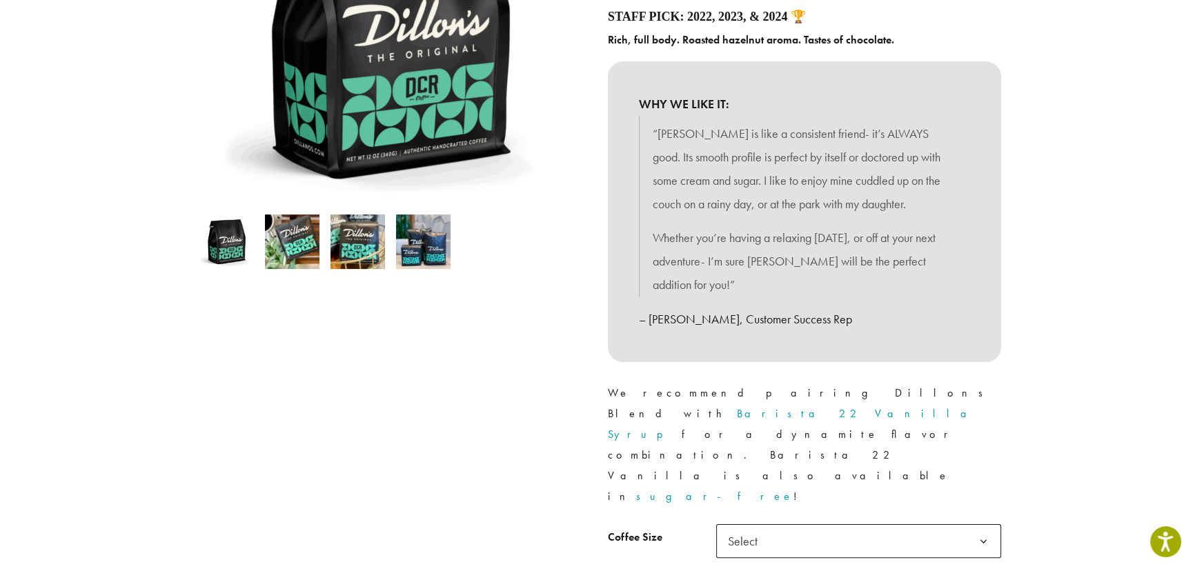
scroll to position [292, 0]
click at [750, 527] on span "Select" at bounding box center [747, 540] width 49 height 27
click at [876, 524] on span "2 lb | $38.75 $19.38" at bounding box center [858, 541] width 285 height 34
click at [662, 405] on p "We recommend pairing Dillons Blend with Barista 22 Vanilla Syrup for a dynamite…" at bounding box center [804, 444] width 393 height 124
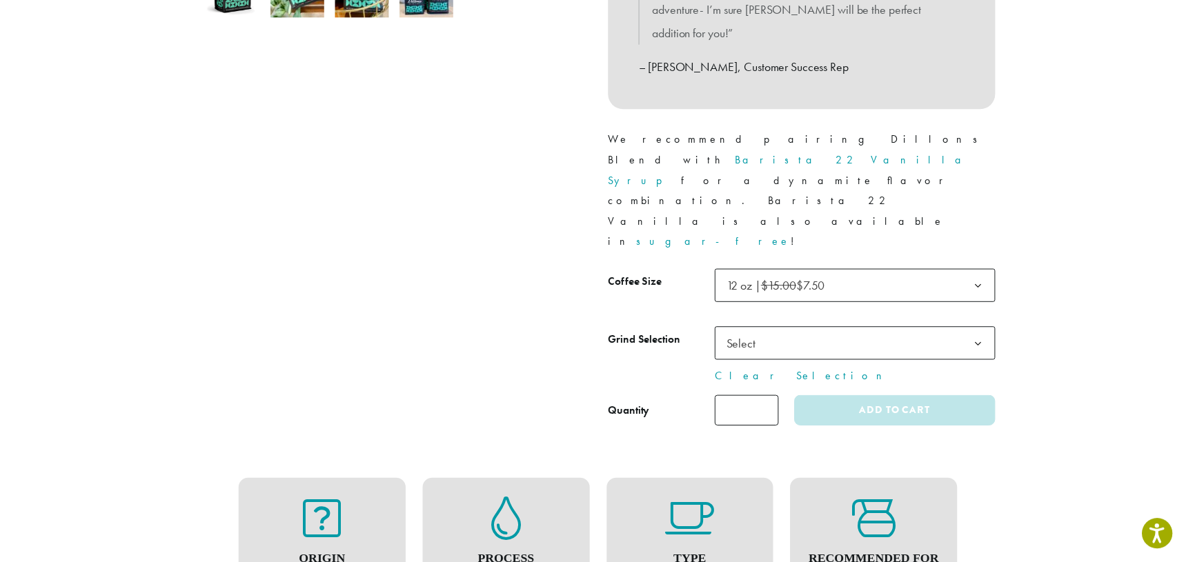
scroll to position [543, 0]
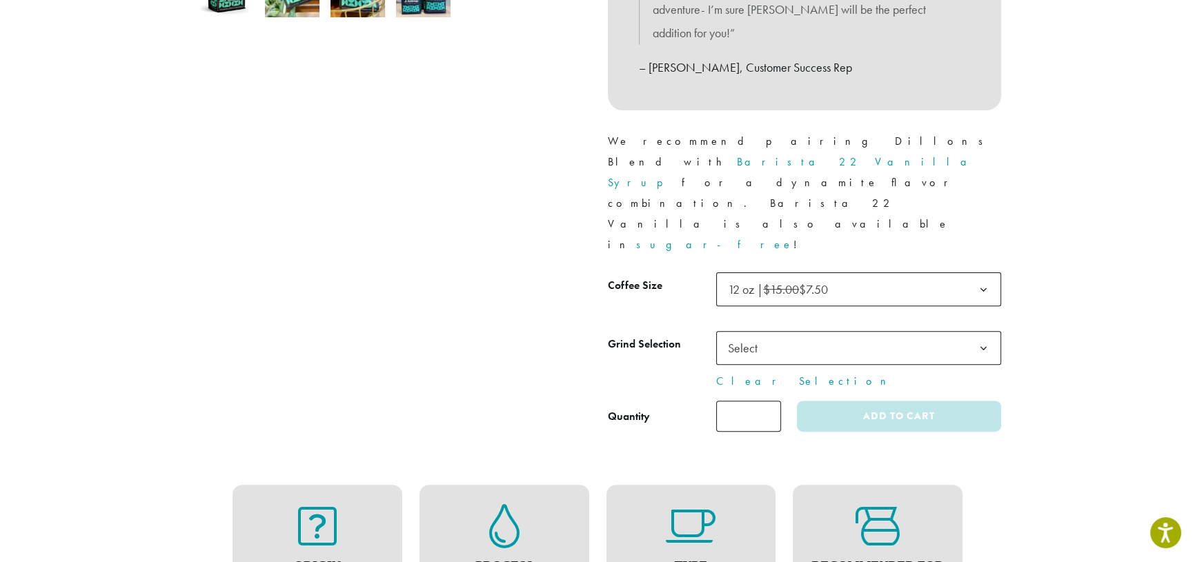
click at [942, 331] on span "Select" at bounding box center [858, 348] width 285 height 34
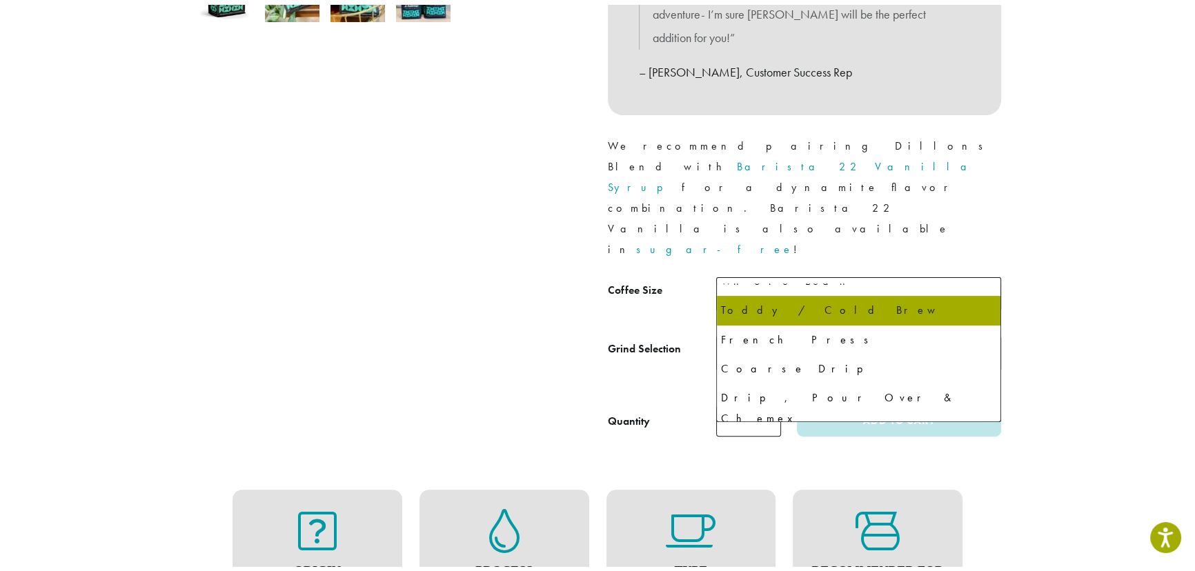
scroll to position [94, 0]
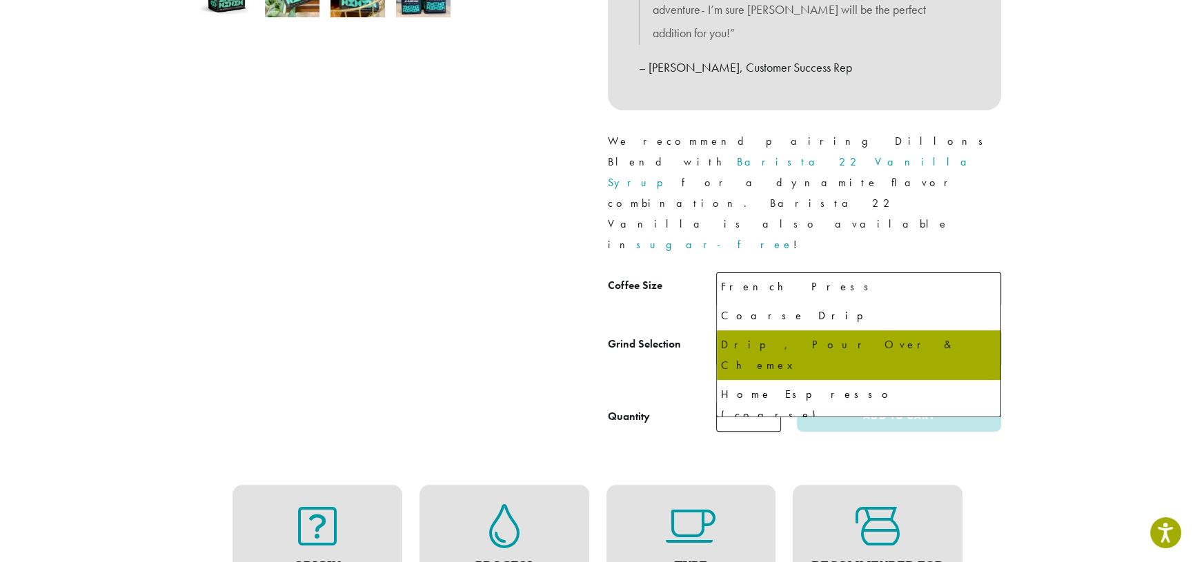
select select "*********"
select select "**********"
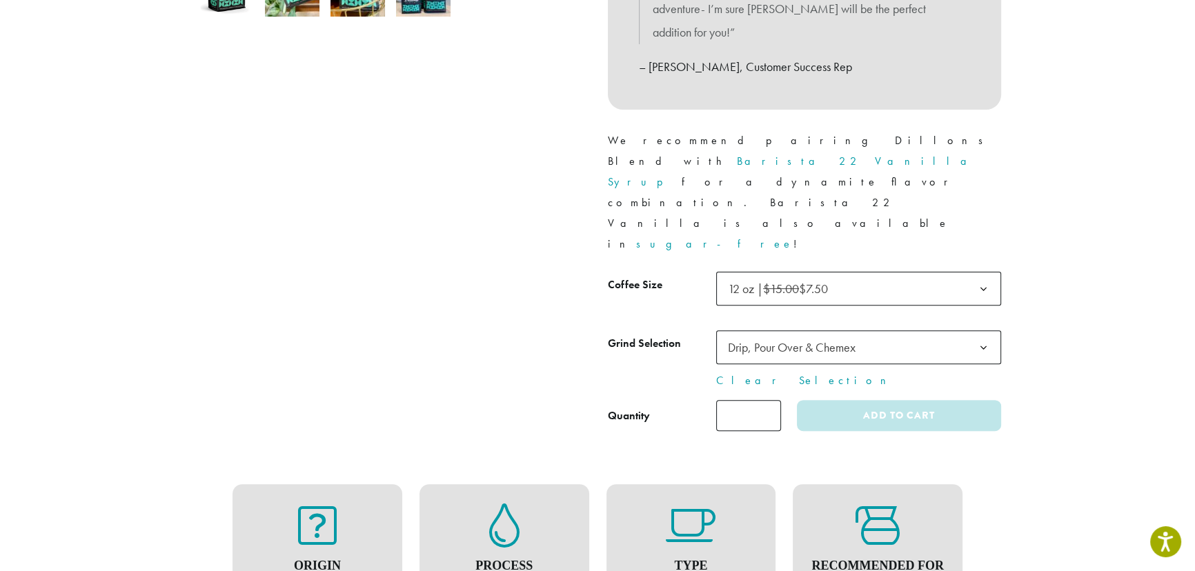
scroll to position [544, 0]
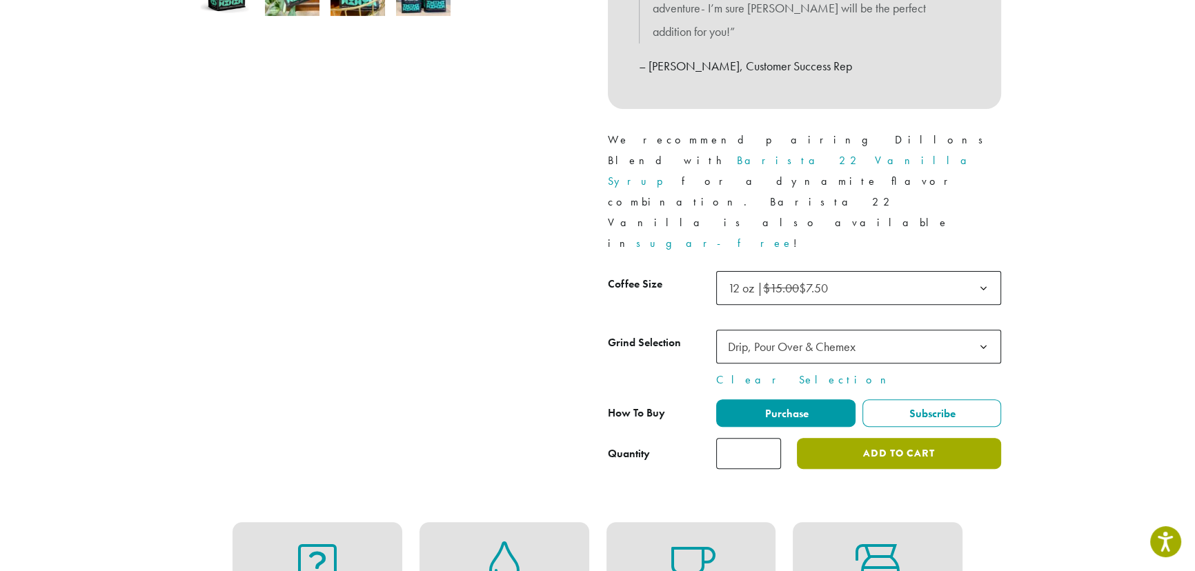
click at [897, 438] on button "Add to cart" at bounding box center [899, 453] width 204 height 31
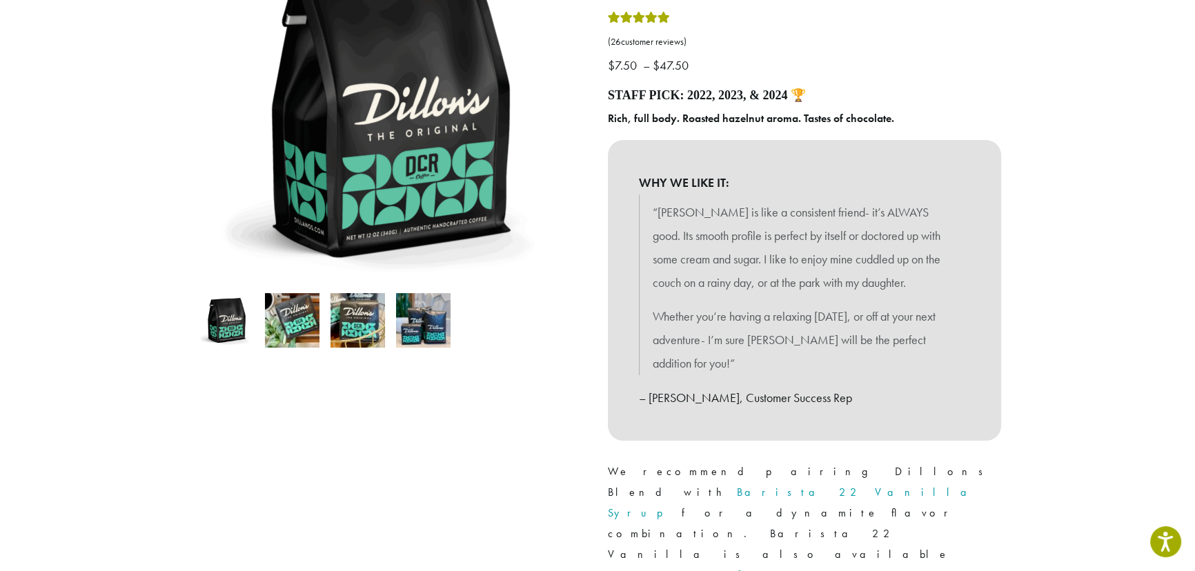
scroll to position [210, 0]
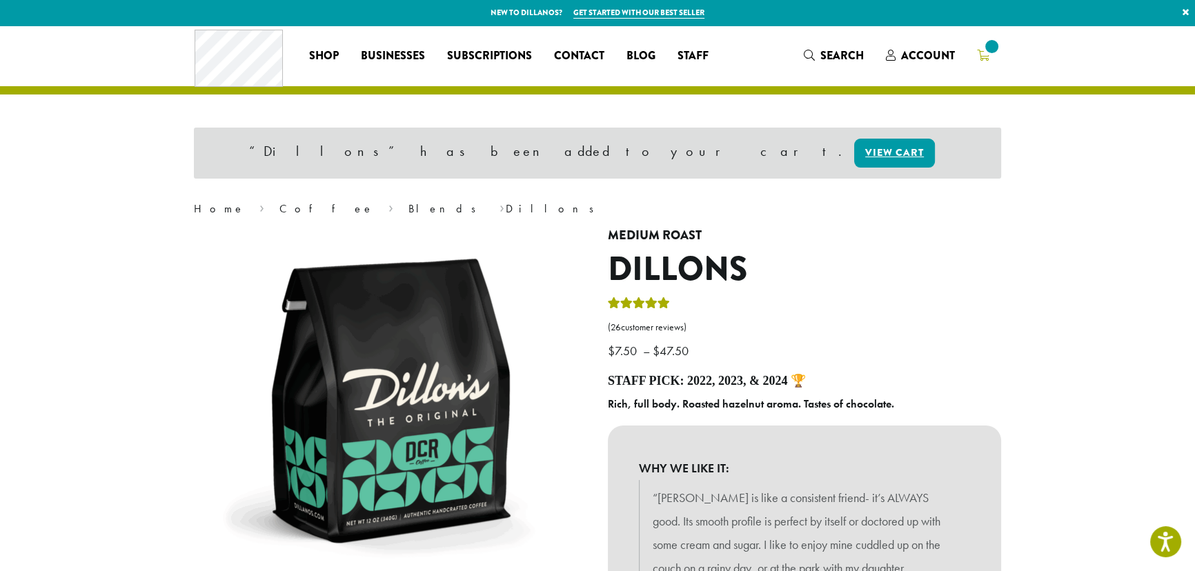
click at [971, 57] on link at bounding box center [983, 55] width 35 height 23
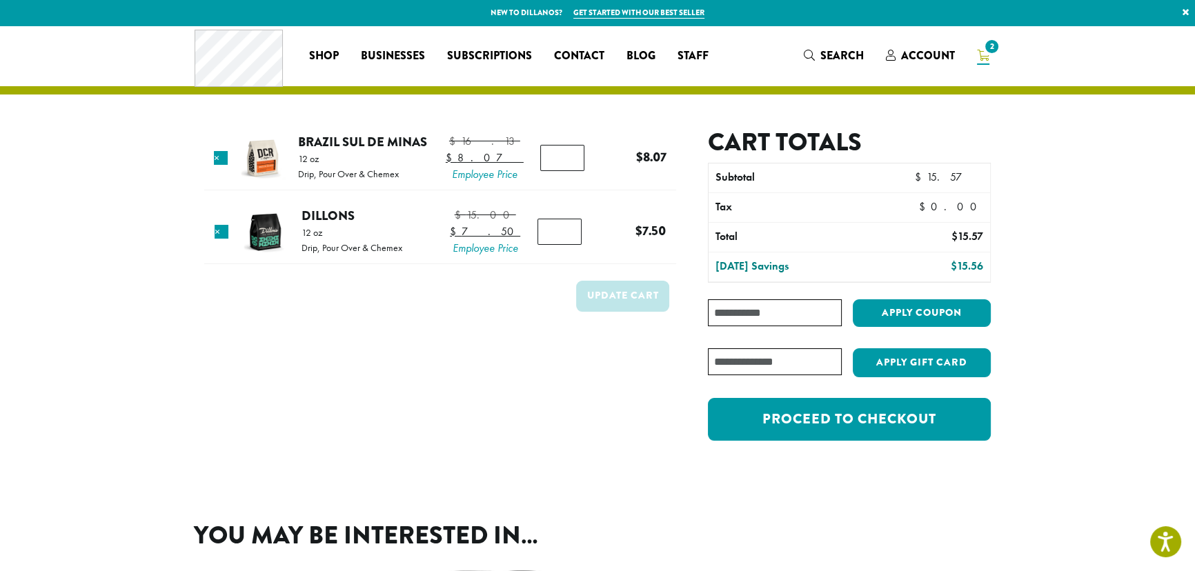
click at [275, 255] on img at bounding box center [265, 232] width 45 height 45
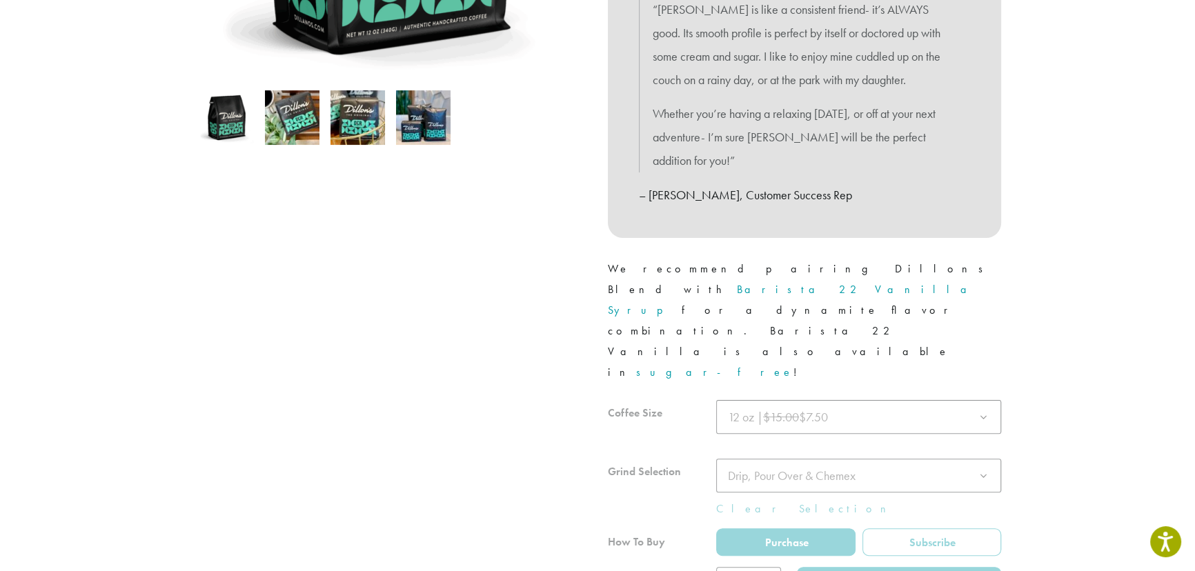
scroll to position [417, 0]
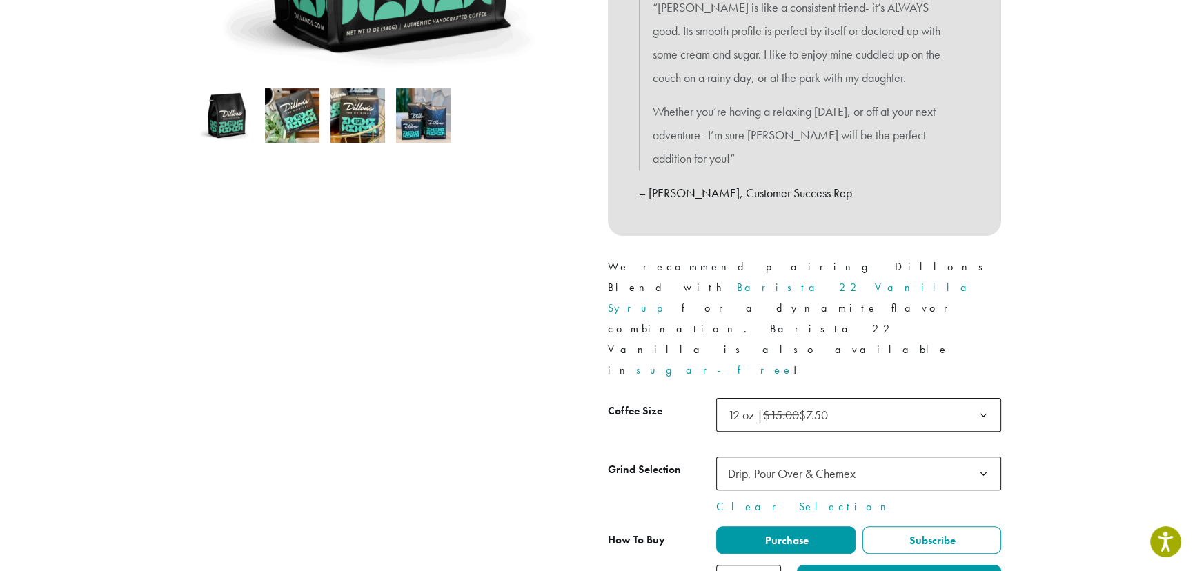
click at [840, 402] on span "12 oz | $15.00 $7.50" at bounding box center [782, 415] width 119 height 27
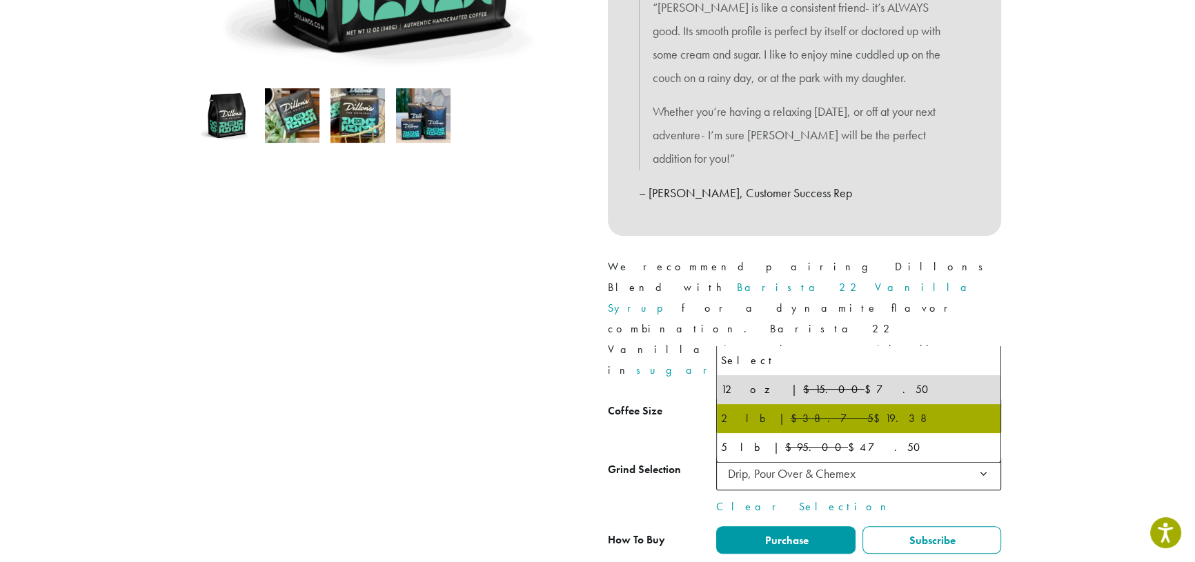
select select "**********"
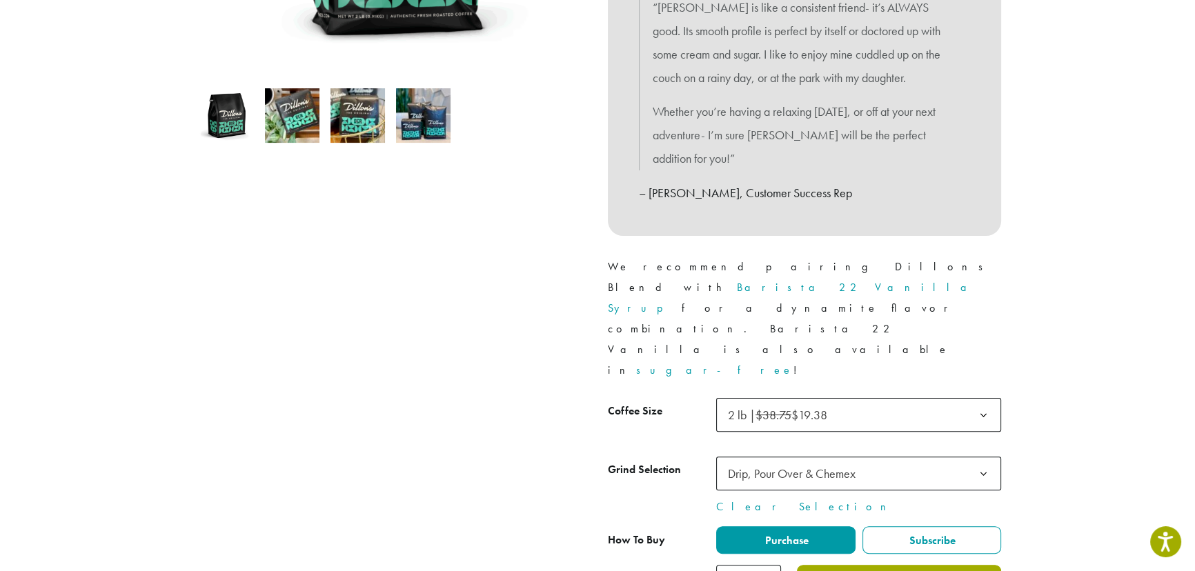
click at [900, 565] on button "Add to cart" at bounding box center [899, 580] width 204 height 31
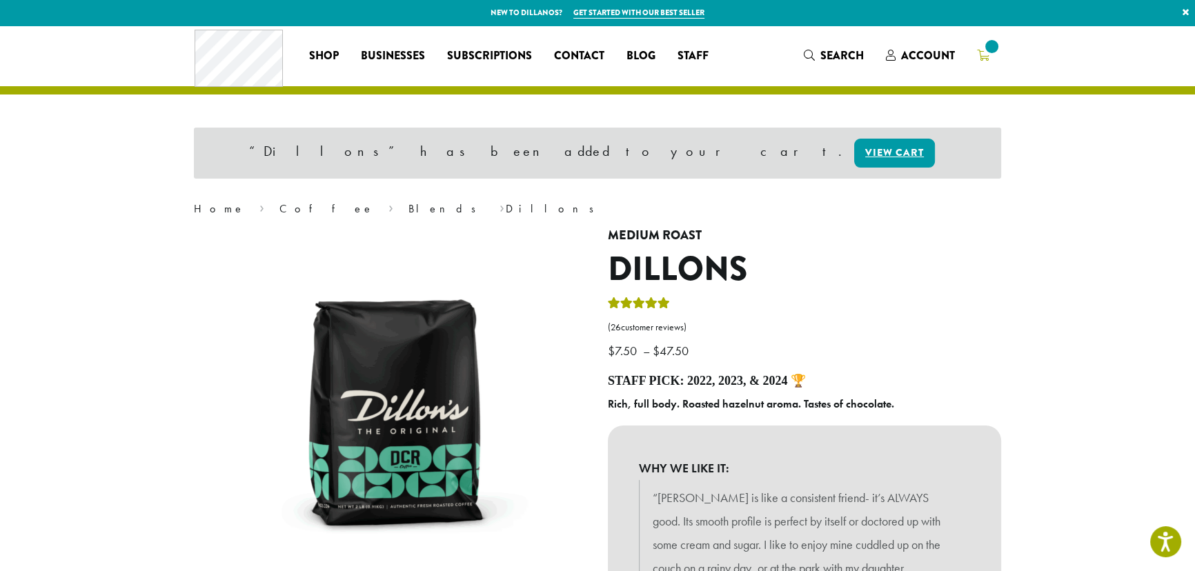
click at [989, 54] on span at bounding box center [992, 46] width 19 height 19
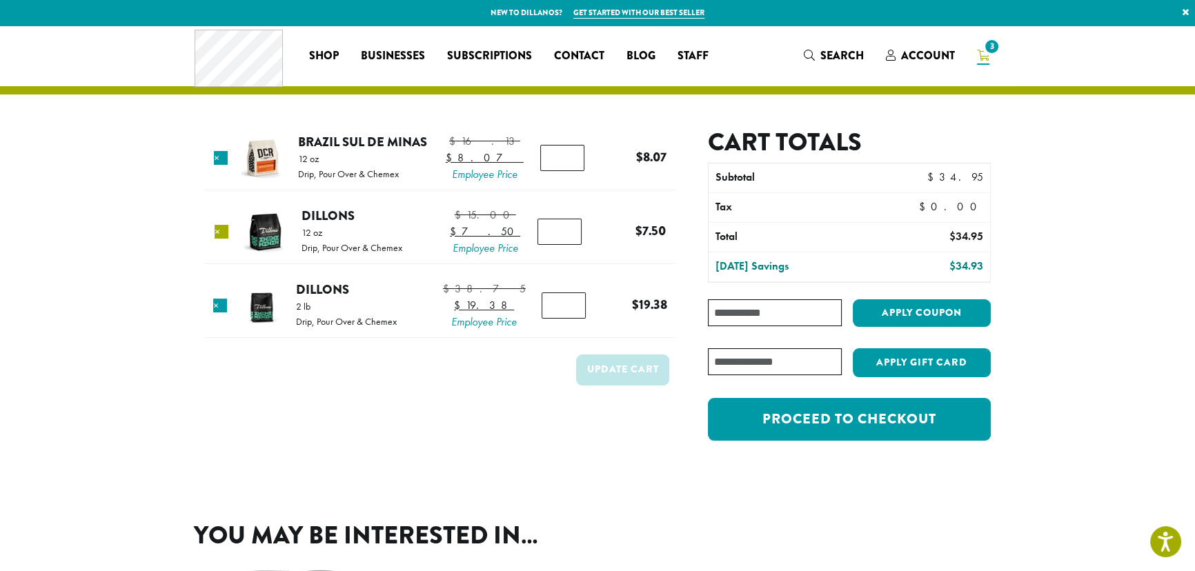
click at [226, 239] on link "×" at bounding box center [222, 232] width 14 height 14
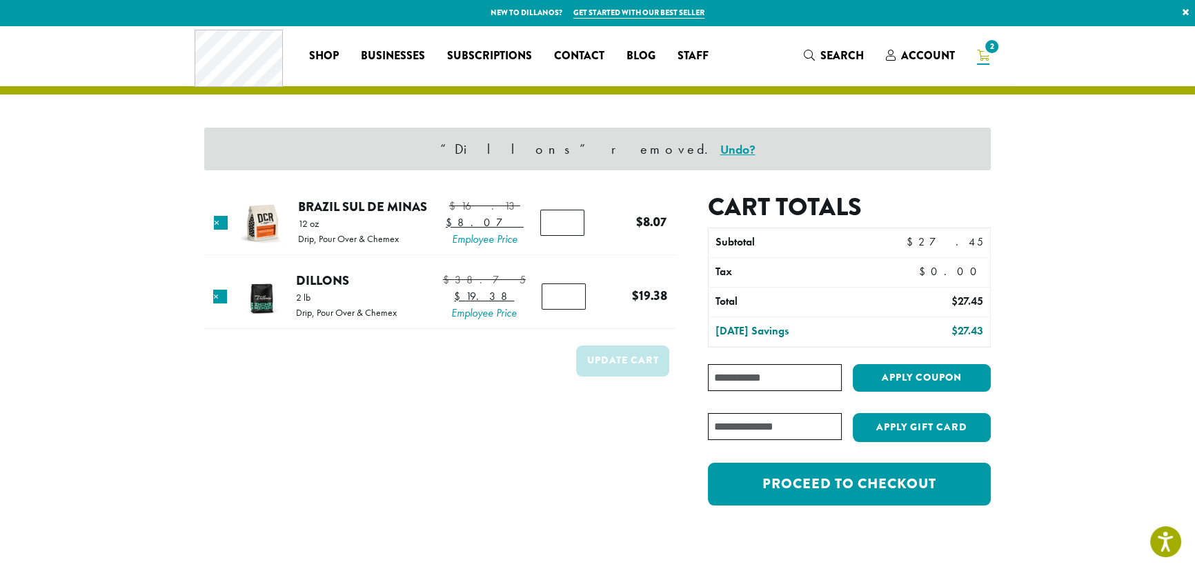
click at [779, 381] on input "Coupon:" at bounding box center [775, 377] width 134 height 27
type input "**********"
click at [890, 373] on button "Apply coupon" at bounding box center [922, 378] width 138 height 28
type button "Apply coupon"
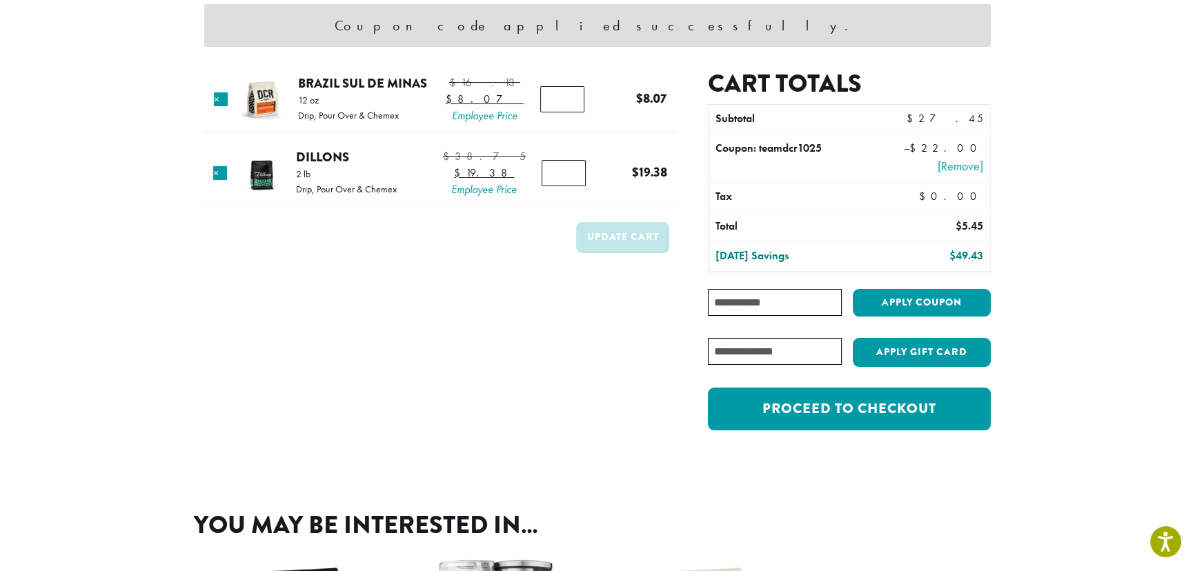
scroll to position [124, 0]
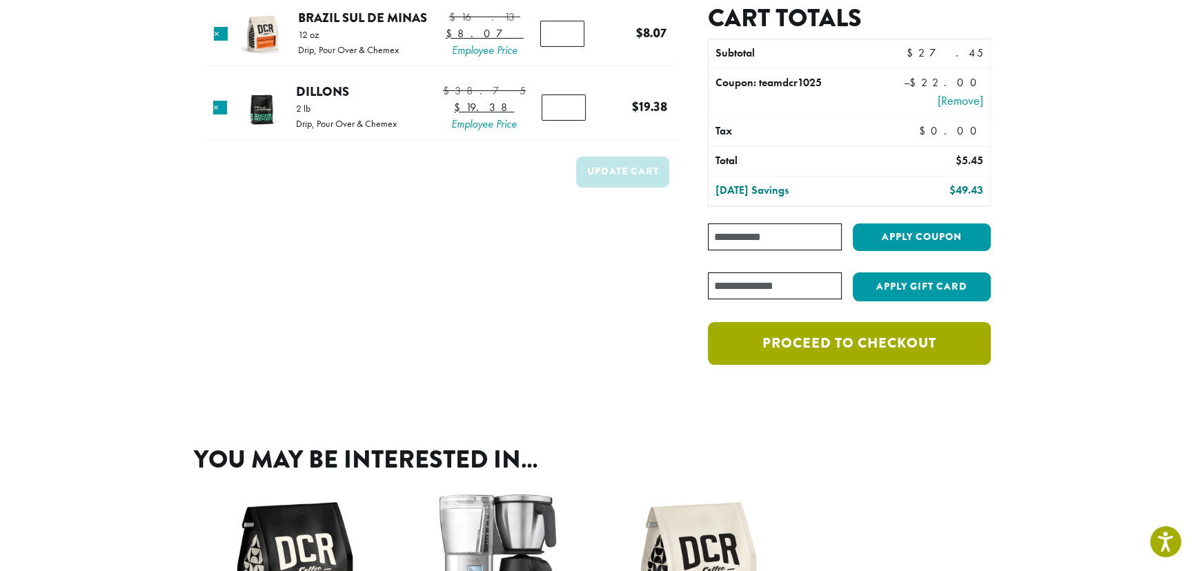
click at [792, 342] on link "Proceed to checkout" at bounding box center [849, 343] width 283 height 43
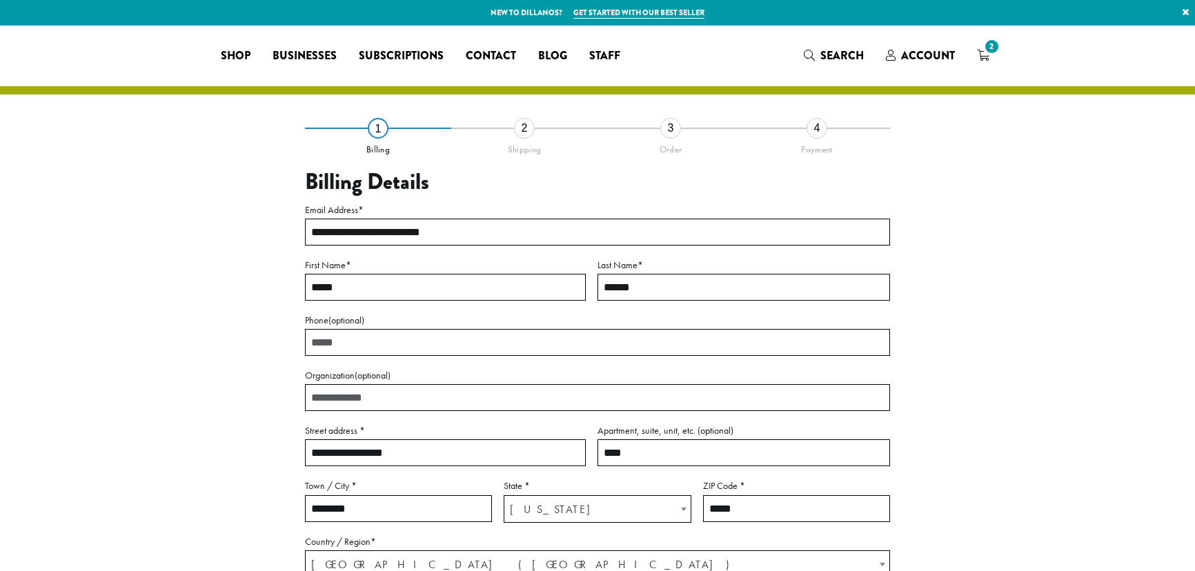
select select "**"
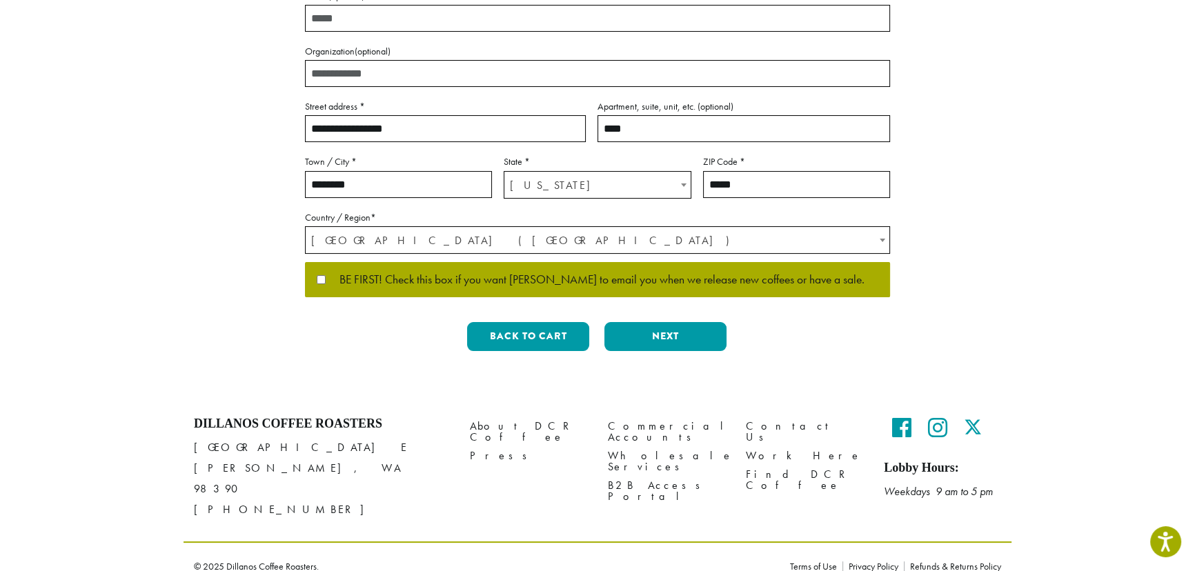
scroll to position [324, 0]
click at [662, 337] on button "Next" at bounding box center [666, 336] width 122 height 29
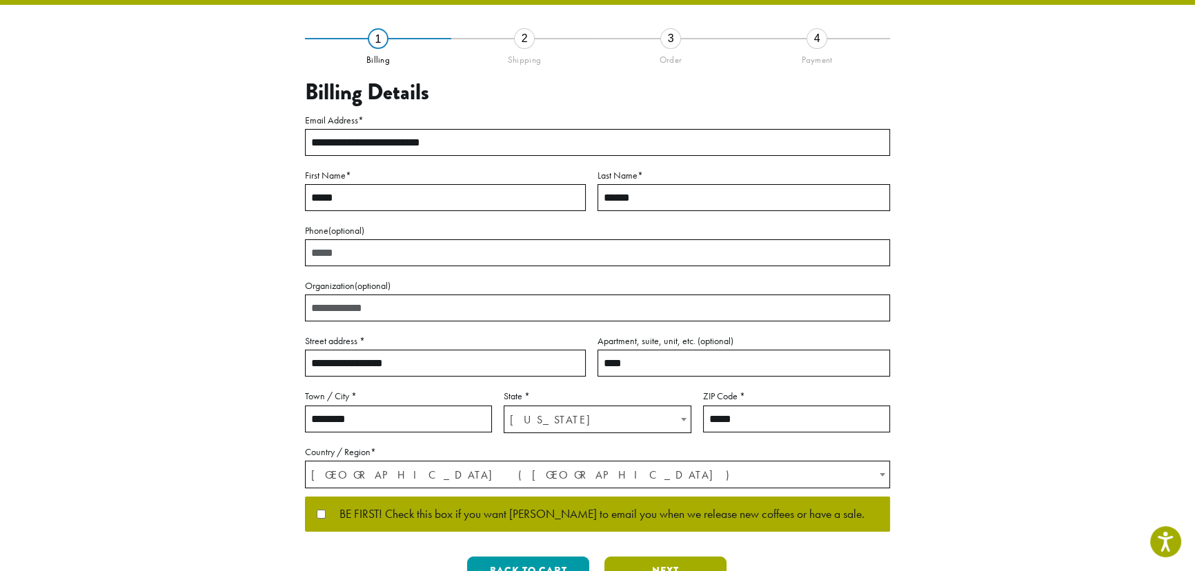
scroll to position [10, 0]
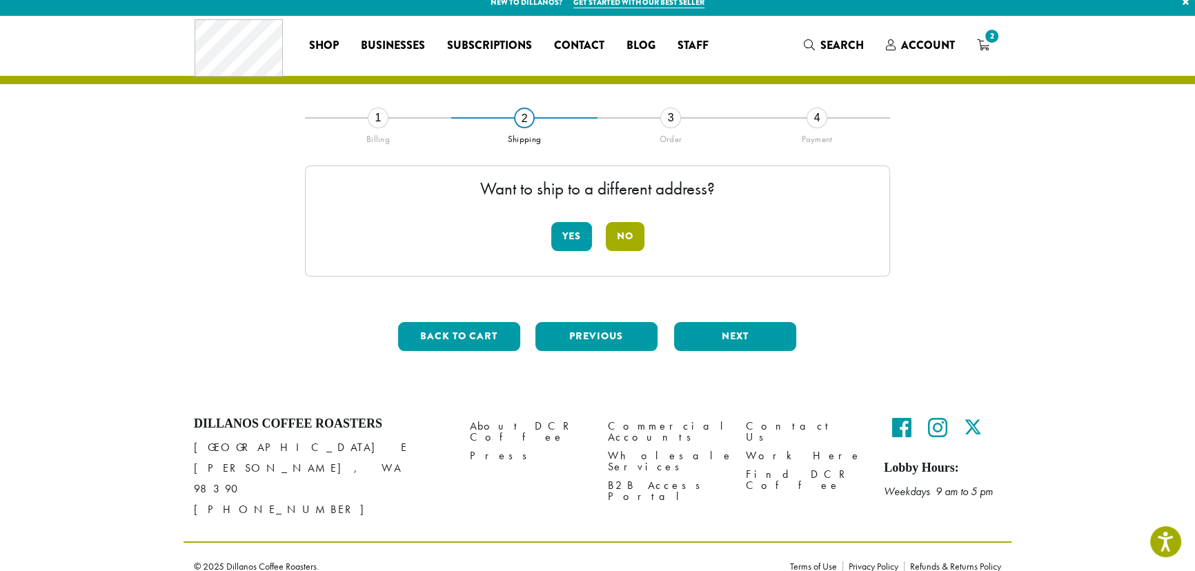
click at [608, 242] on button "No" at bounding box center [625, 236] width 39 height 29
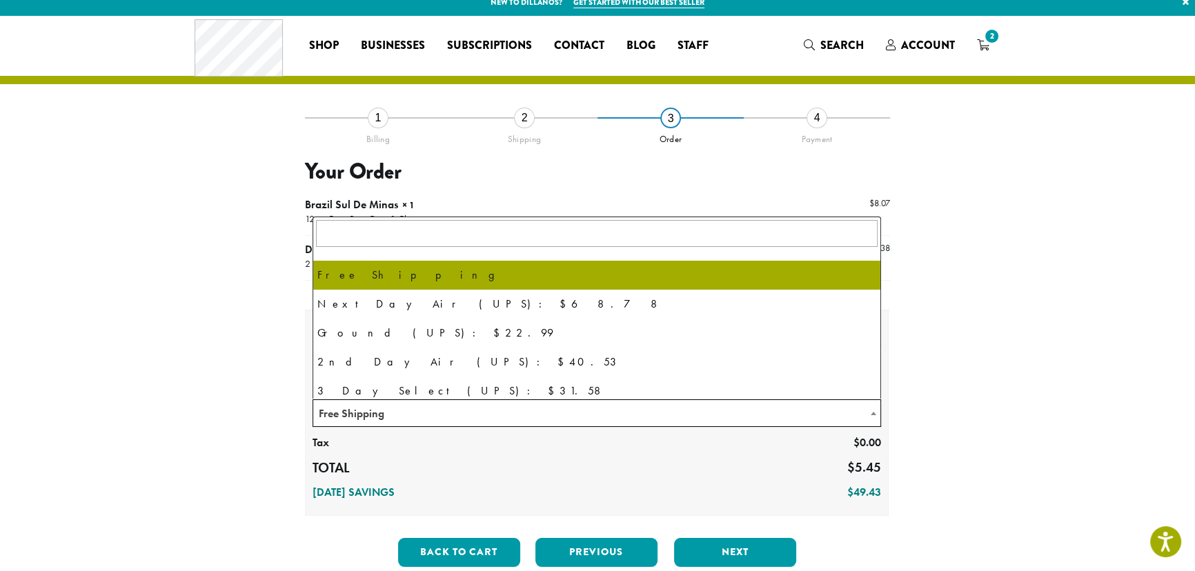
click at [591, 409] on span "Free Shipping" at bounding box center [596, 413] width 567 height 27
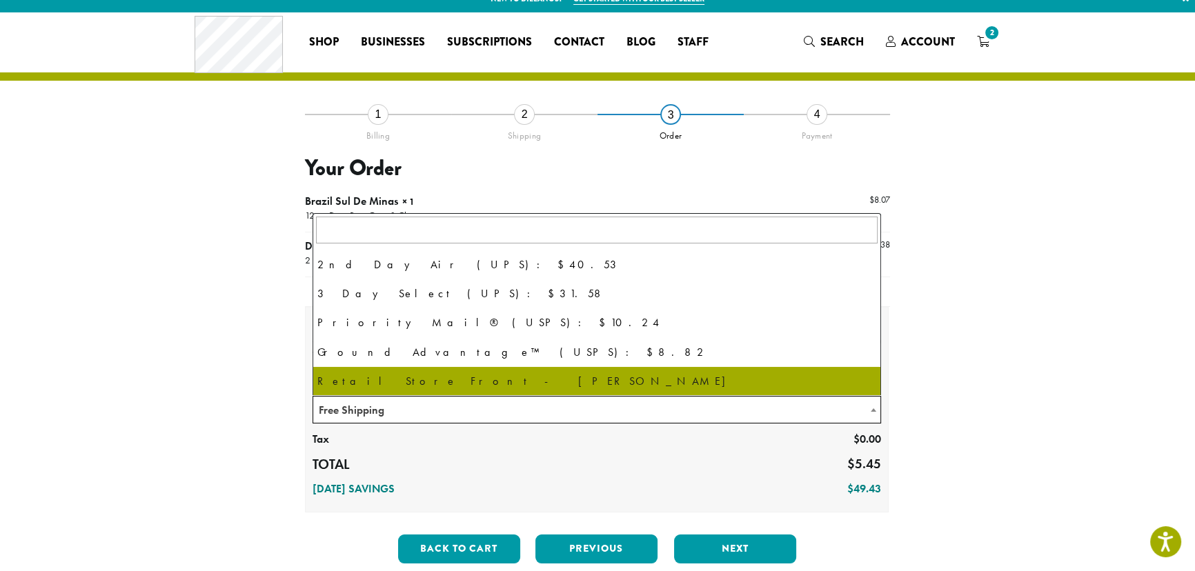
scroll to position [14, 0]
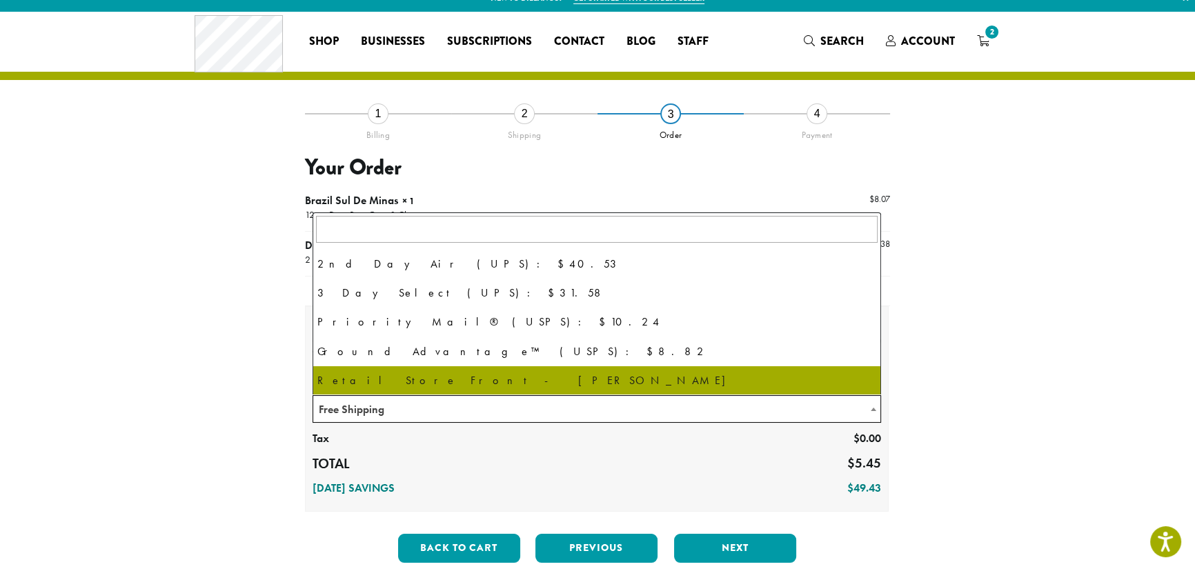
select select "**********"
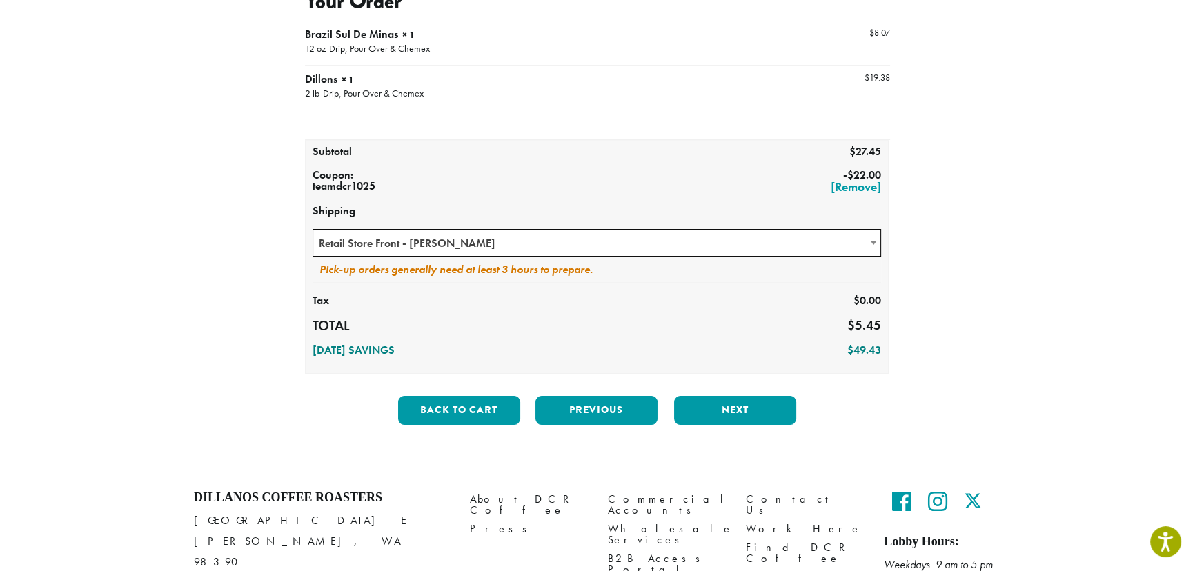
scroll to position [181, 0]
click at [740, 437] on div "**********" at bounding box center [598, 156] width 828 height 625
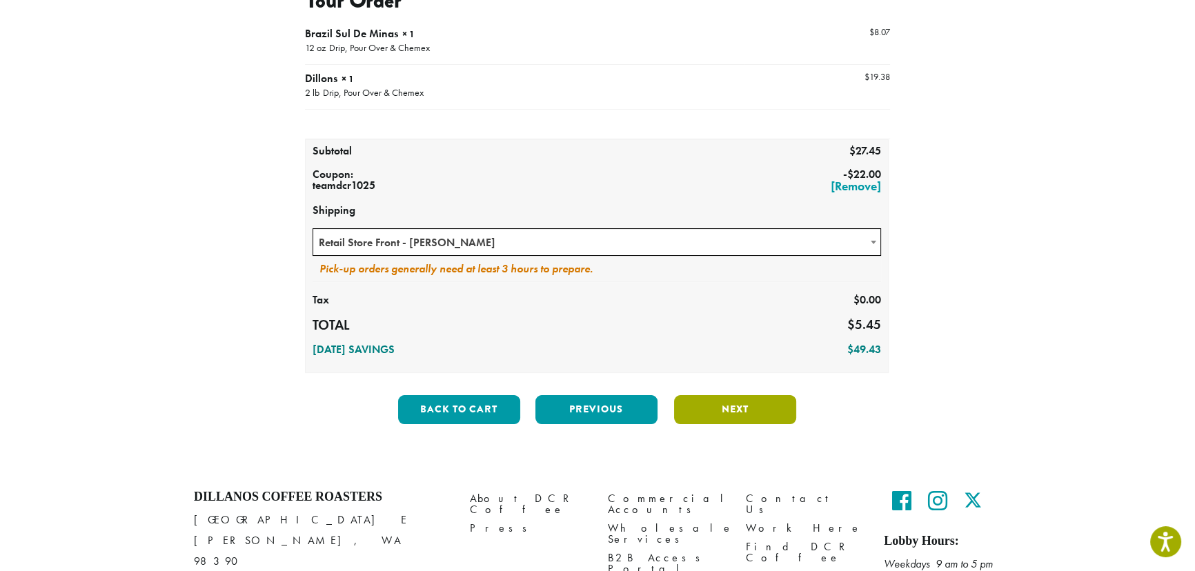
click at [738, 411] on button "Next" at bounding box center [735, 409] width 122 height 29
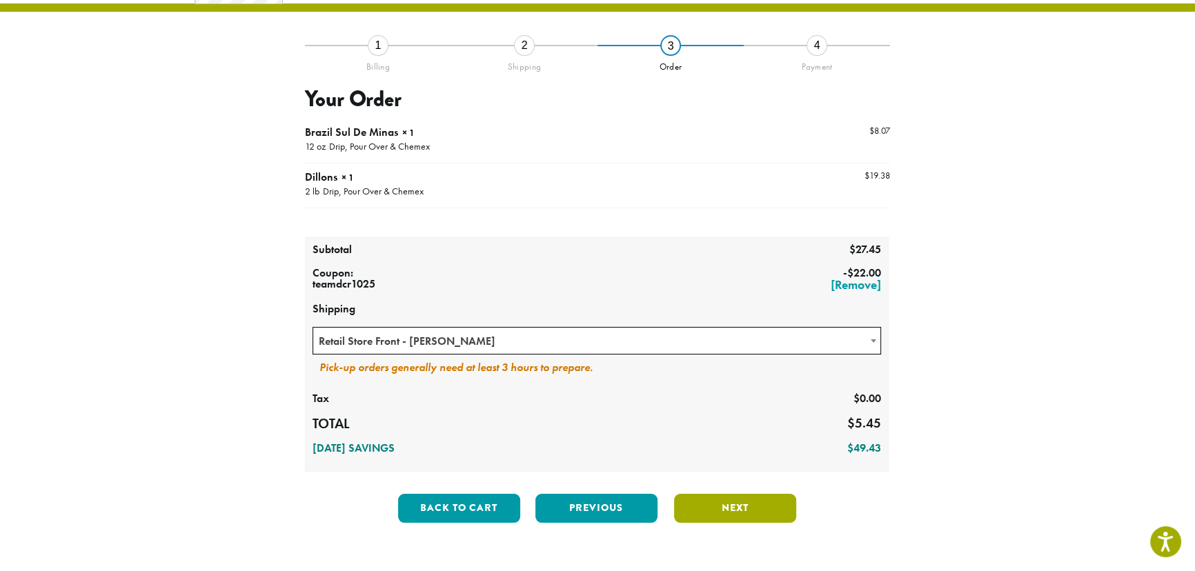
scroll to position [79, 0]
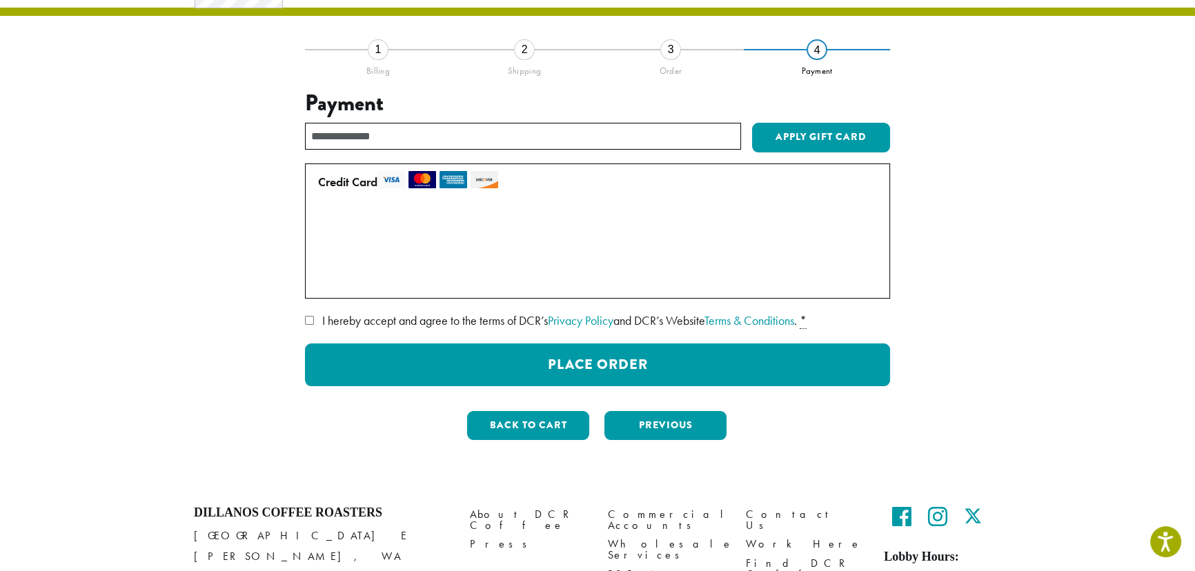
click at [372, 275] on label "Use a new card" at bounding box center [594, 280] width 553 height 22
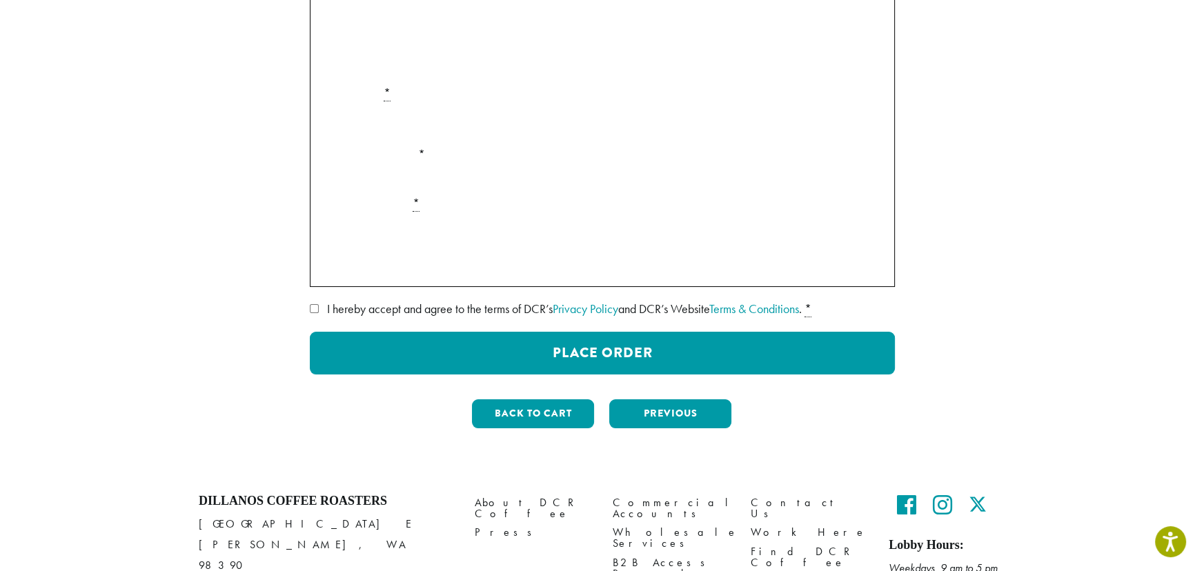
scroll to position [288, 0]
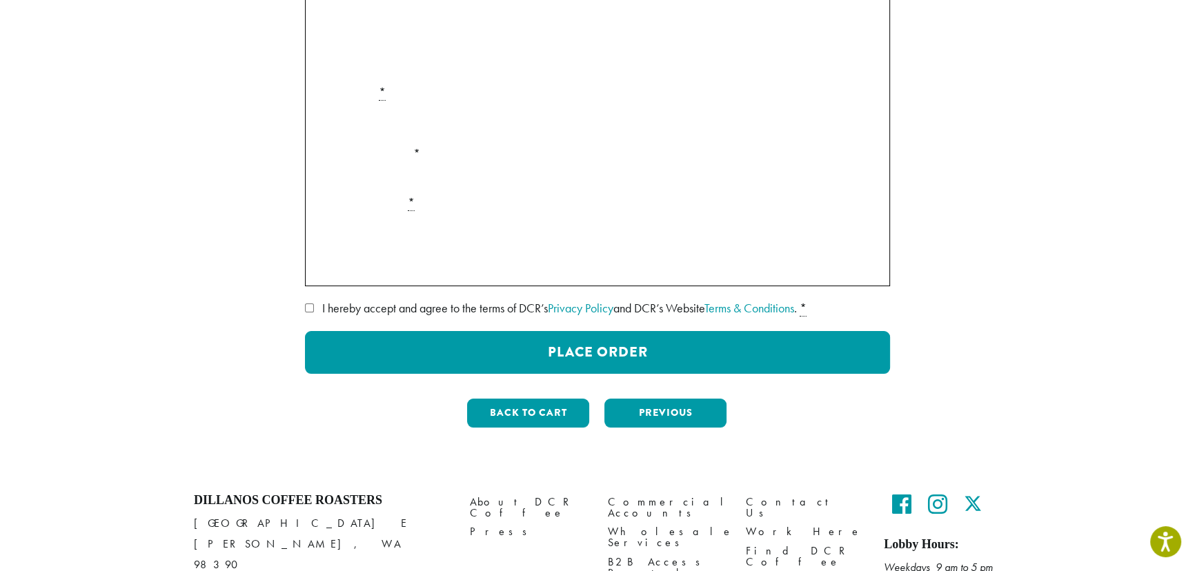
click at [355, 264] on label "Securely Save to Account" at bounding box center [387, 263] width 121 height 16
click at [285, 305] on div "**********" at bounding box center [597, 139] width 787 height 600
click at [330, 310] on span "I hereby accept and agree to the terms of DCR’s Privacy Policy and DCR’s Websit…" at bounding box center [559, 308] width 475 height 16
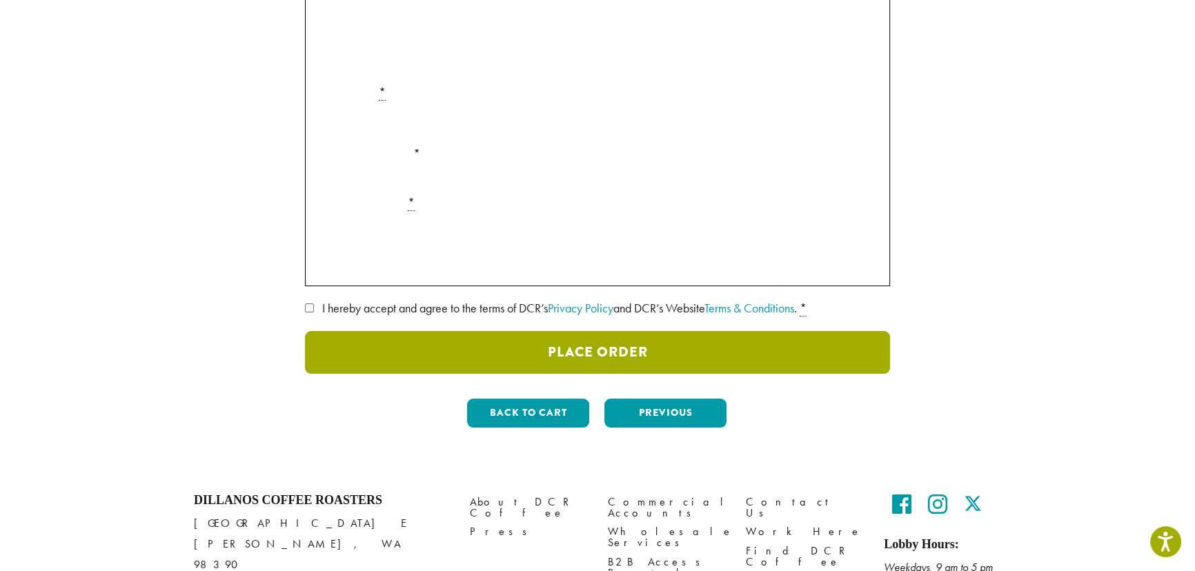
click at [633, 353] on button "Place Order" at bounding box center [597, 352] width 585 height 43
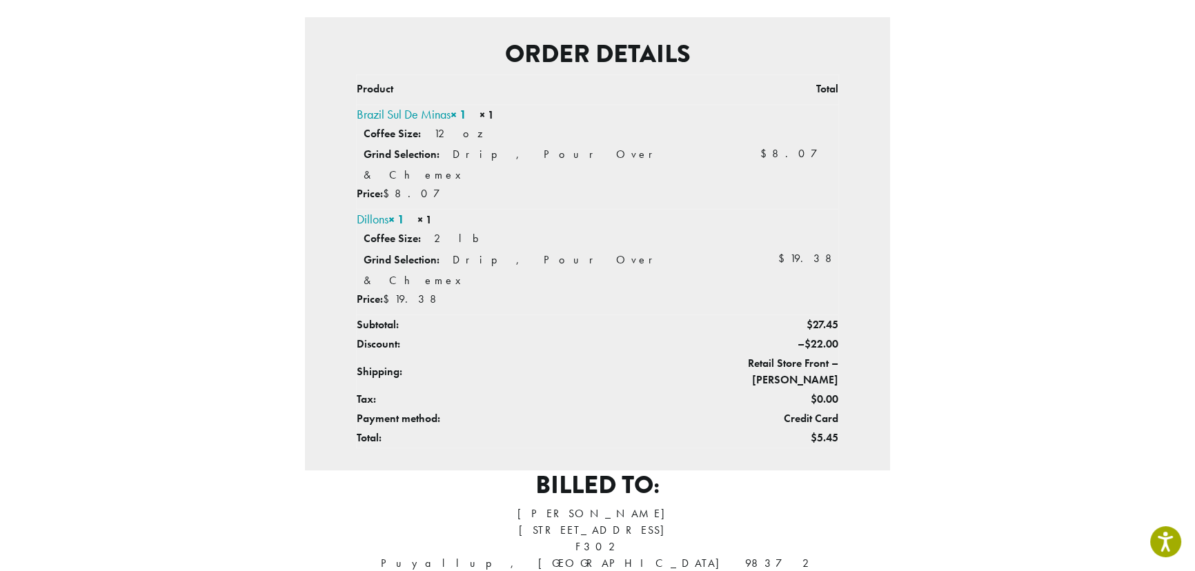
scroll to position [334, 0]
